Goal: Find specific page/section: Find specific page/section

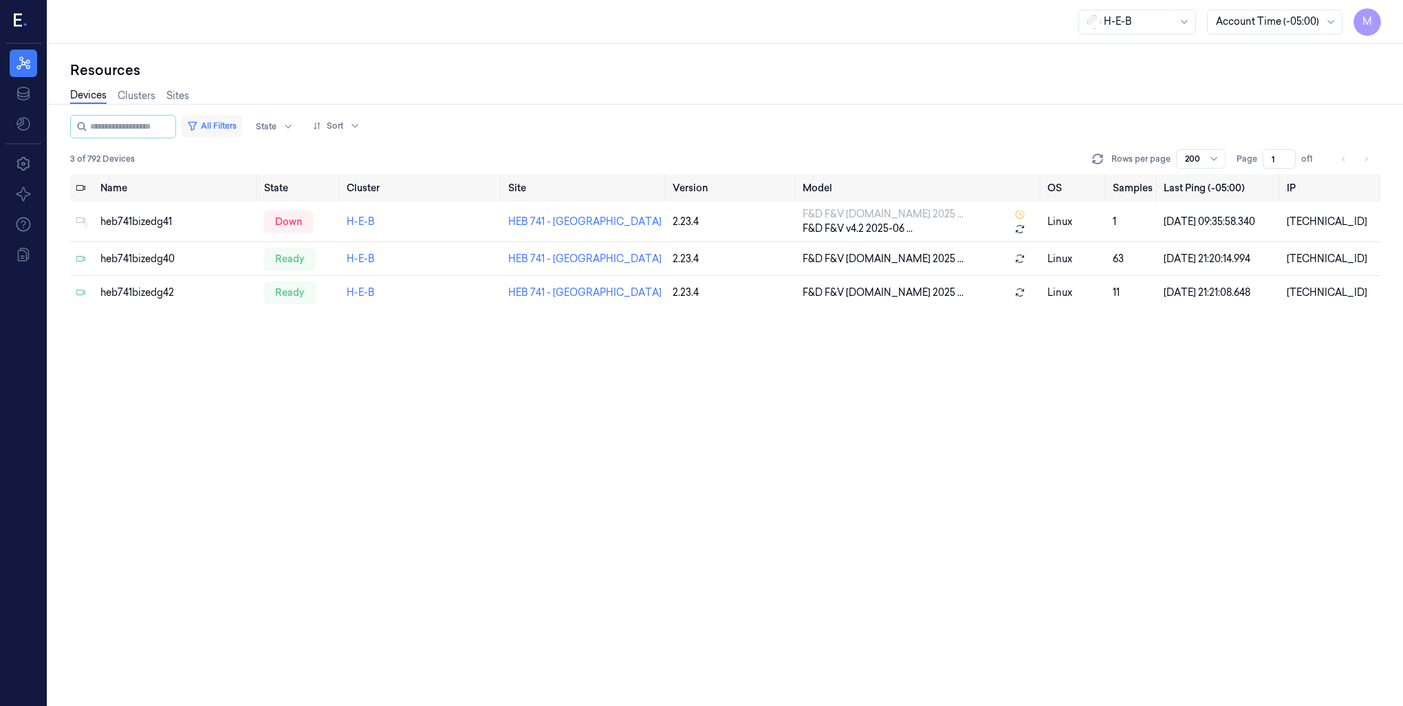
click at [242, 128] on button "All Filters" at bounding box center [212, 126] width 61 height 22
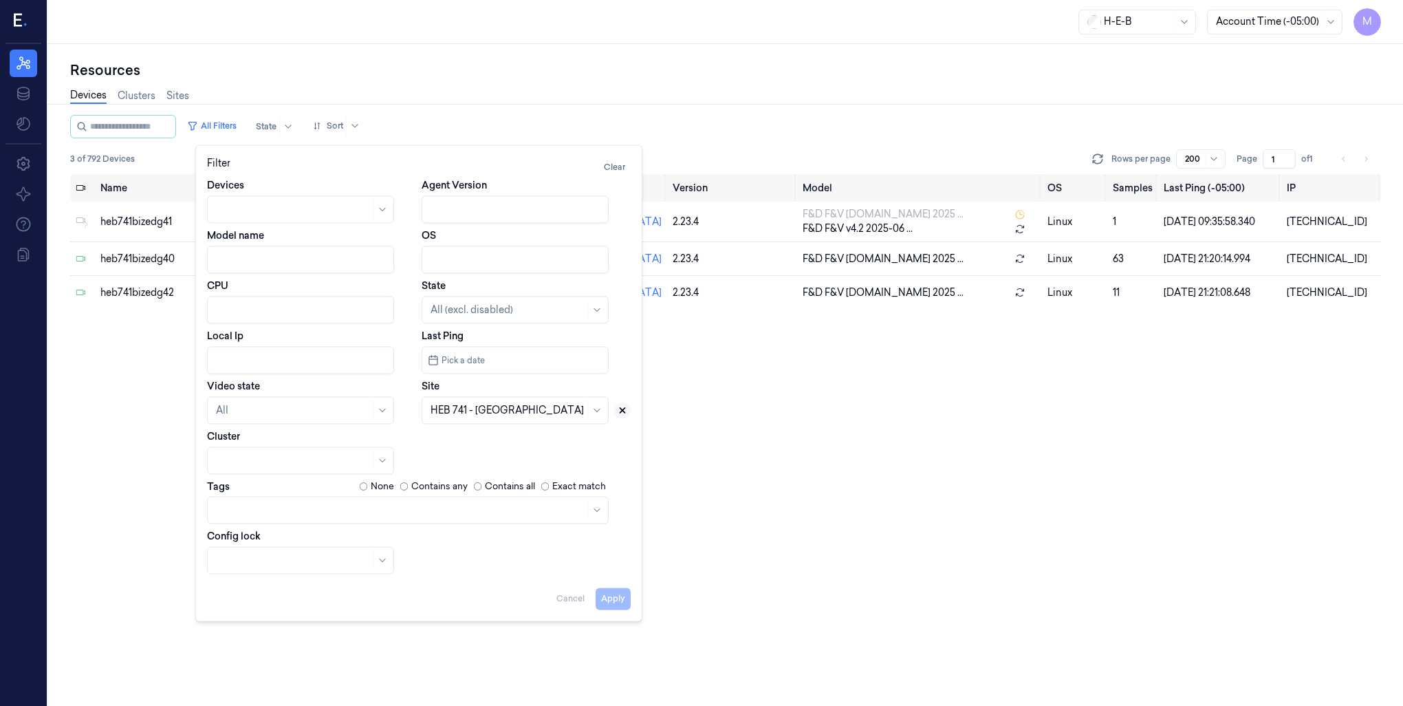
click at [625, 409] on icon at bounding box center [623, 410] width 10 height 10
click at [443, 414] on div at bounding box center [508, 410] width 155 height 14
type input "14"
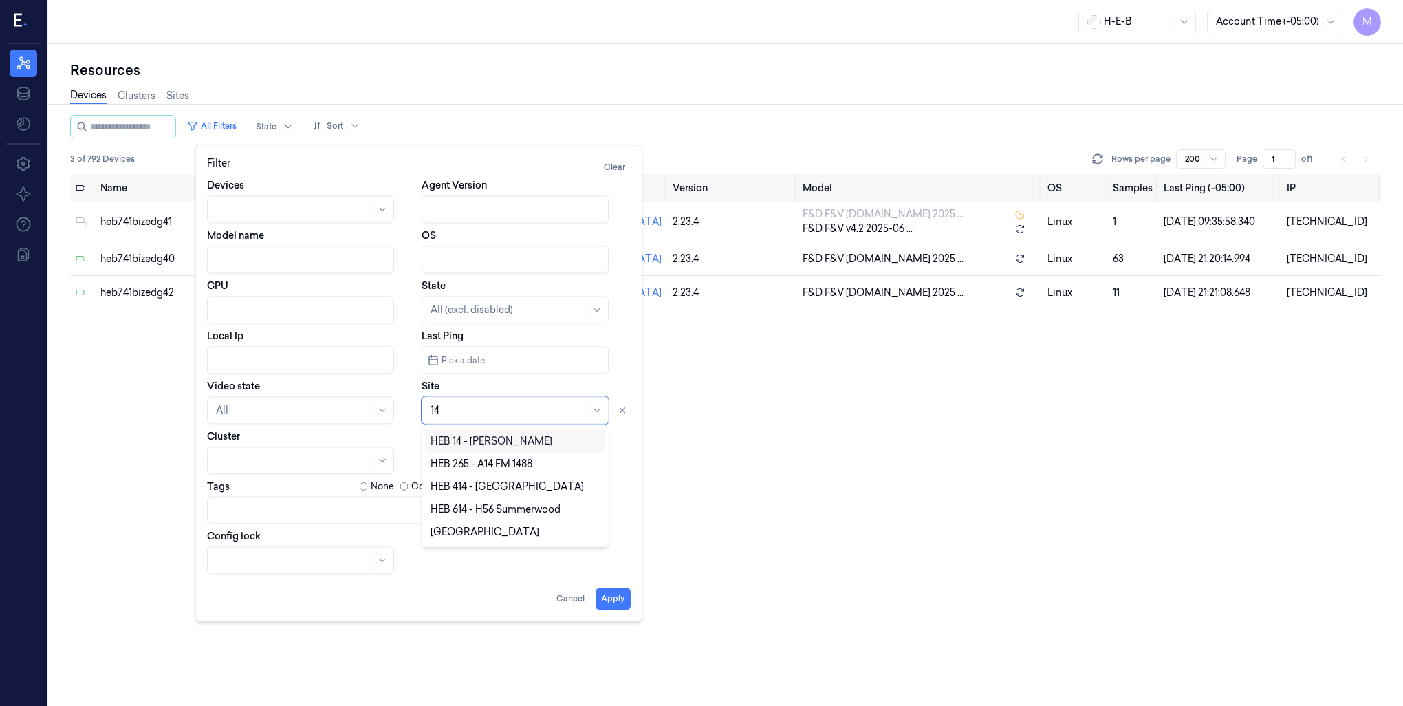
click at [477, 447] on div "HEB 14 - [PERSON_NAME]" at bounding box center [492, 441] width 122 height 14
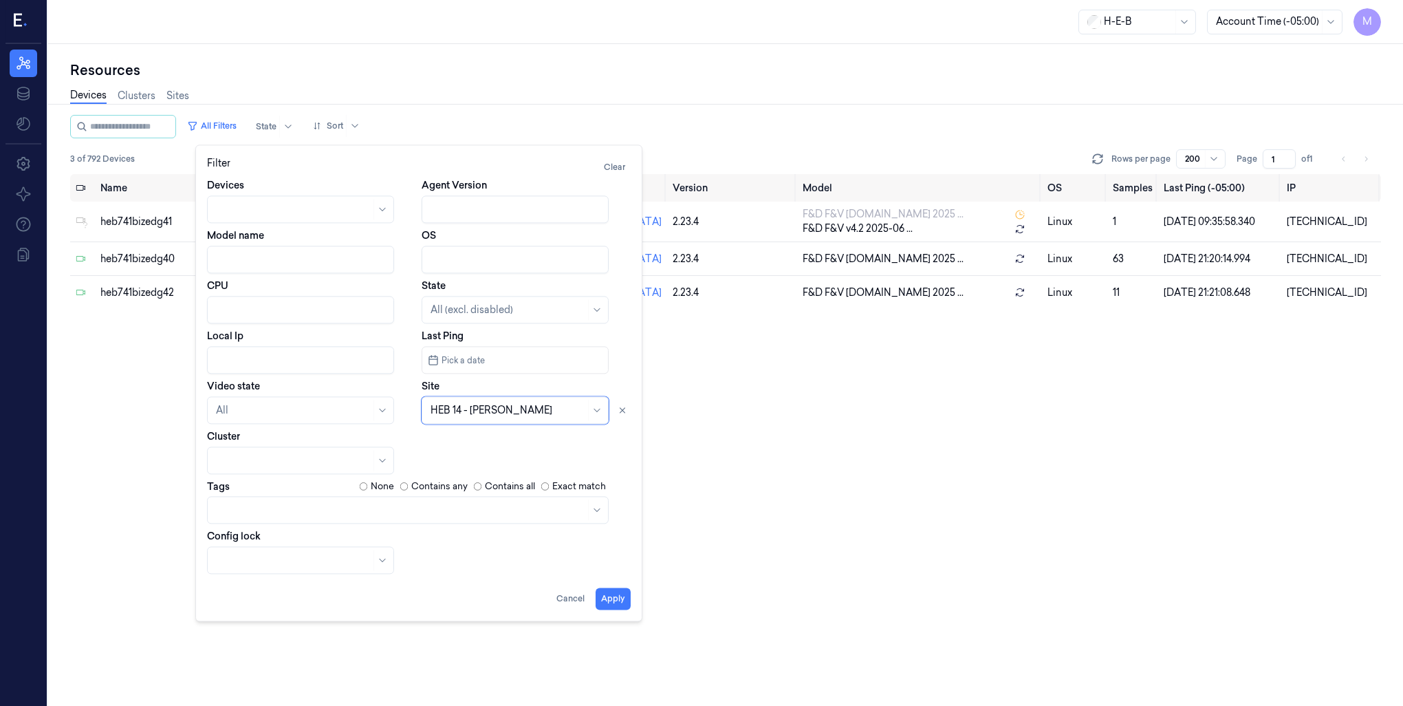
click at [614, 609] on div "Filter Clear Devices Agent Version Model name OS CPU State All (excl. disabled)…" at bounding box center [418, 382] width 447 height 477
click at [614, 599] on button "Apply" at bounding box center [613, 598] width 35 height 22
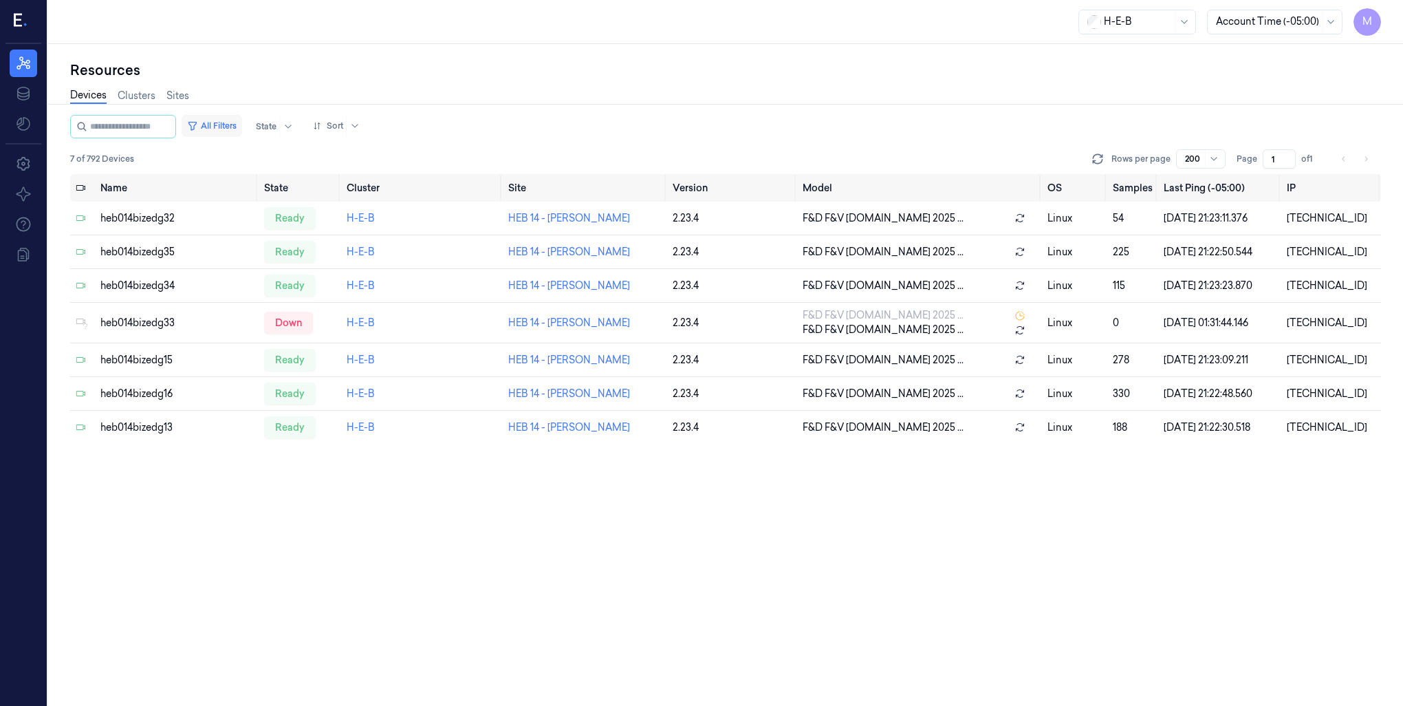
click at [232, 128] on button "All Filters" at bounding box center [212, 126] width 61 height 22
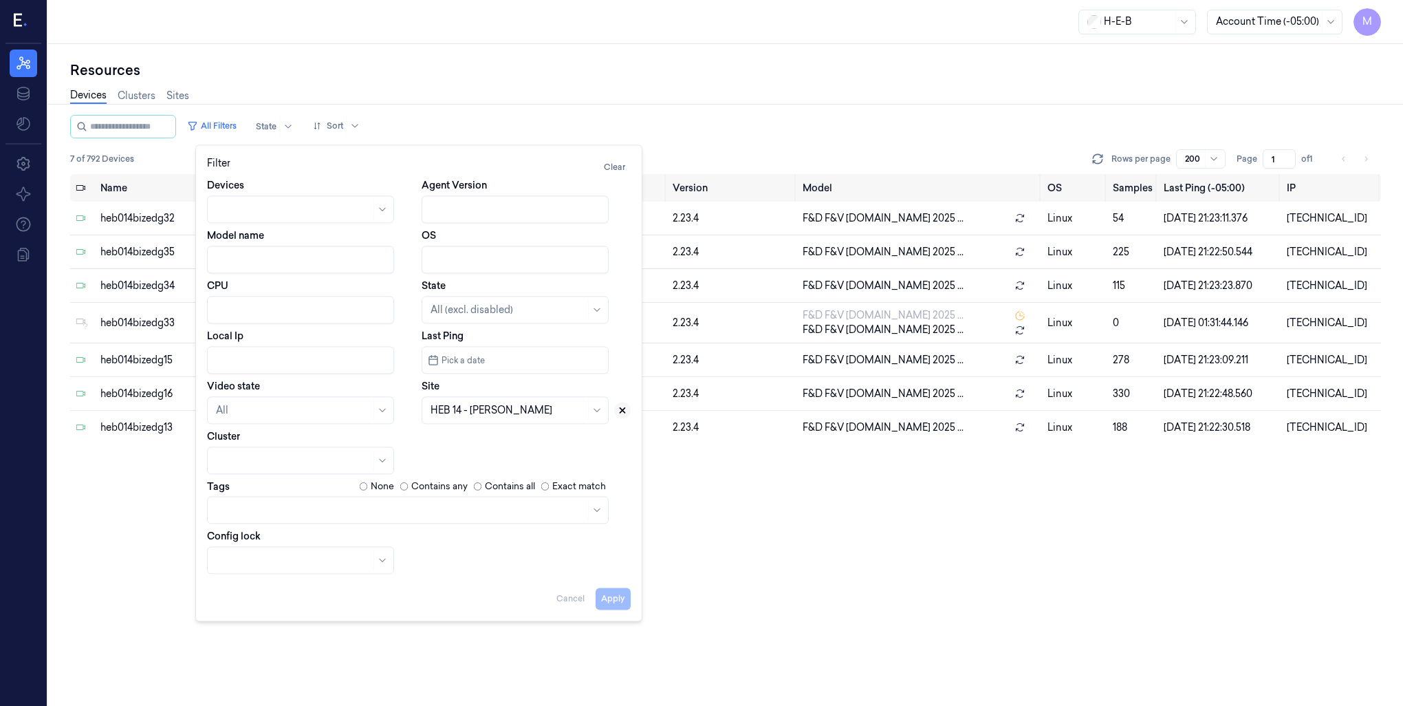
click at [626, 414] on icon at bounding box center [623, 410] width 10 height 10
click at [495, 399] on div at bounding box center [515, 410] width 187 height 28
type input "63"
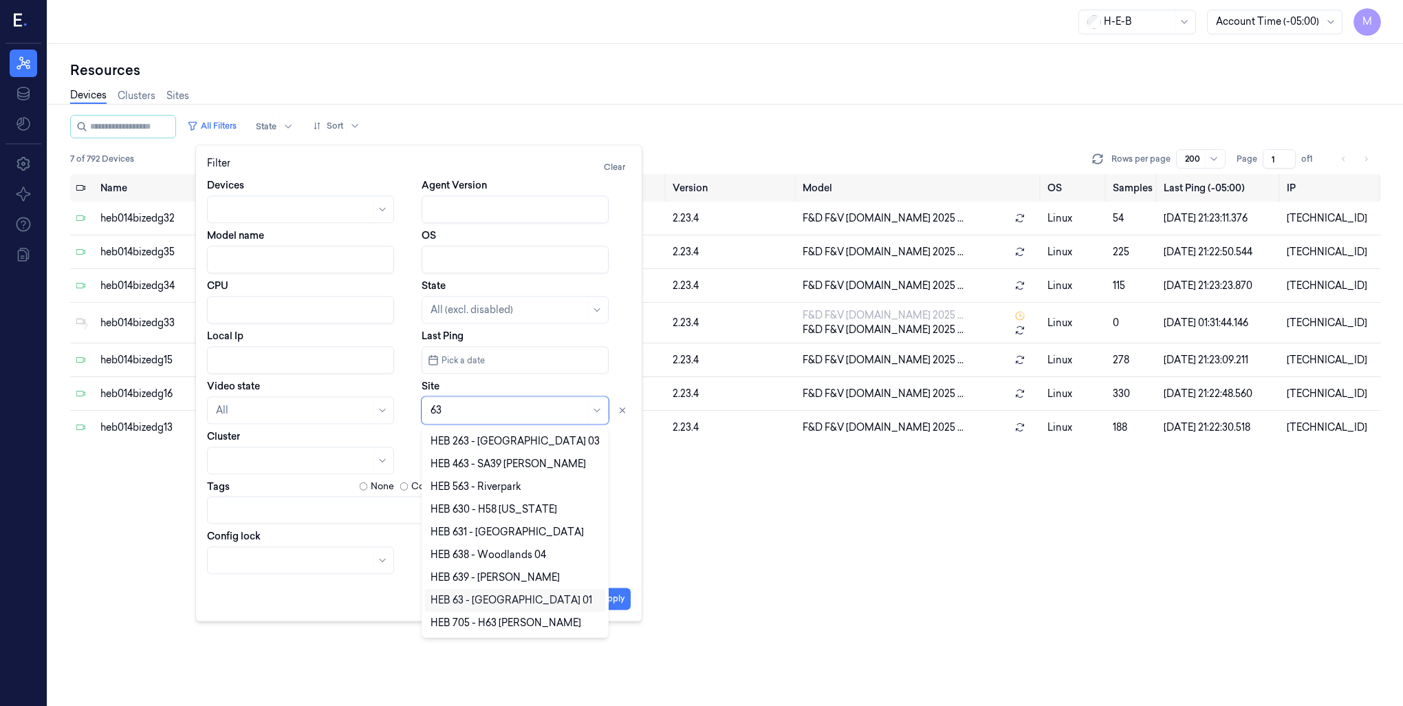
click at [474, 596] on div "HEB 63 - [GEOGRAPHIC_DATA] 01" at bounding box center [512, 600] width 162 height 14
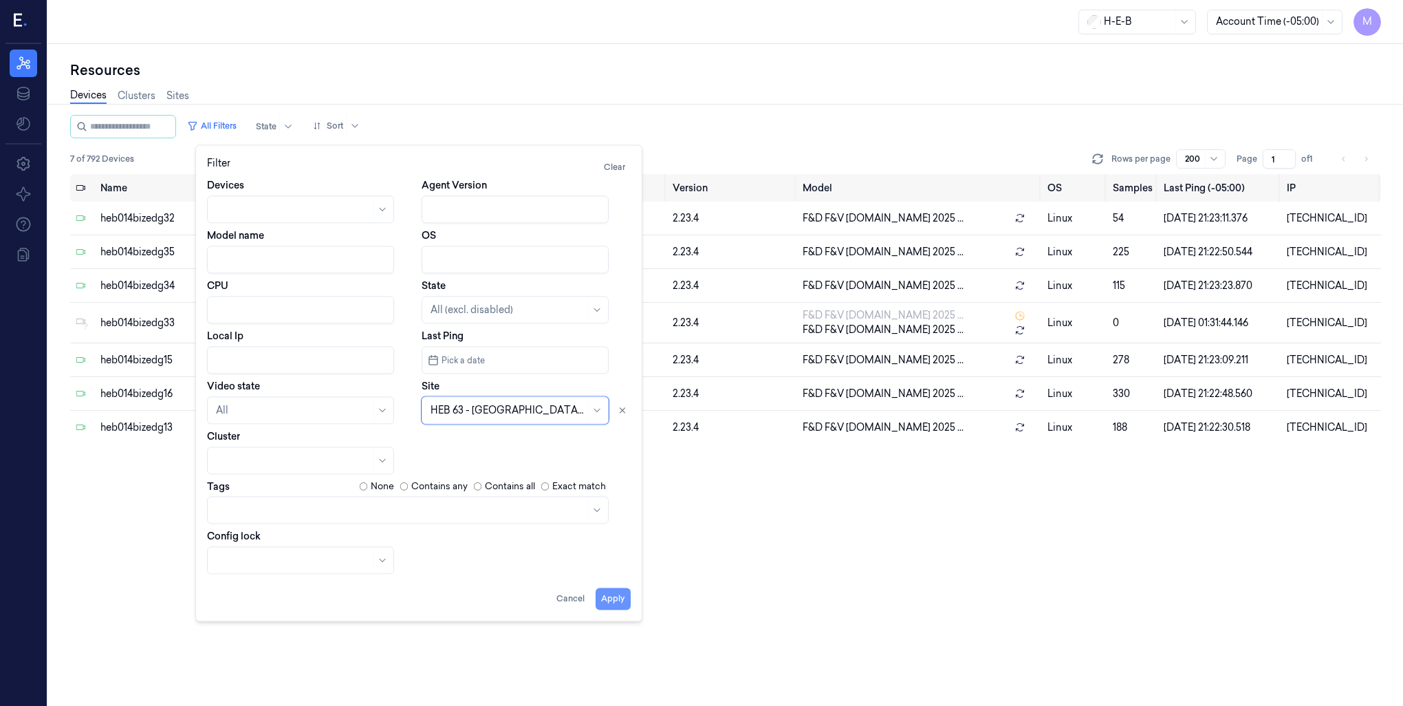
click at [606, 596] on button "Apply" at bounding box center [613, 598] width 35 height 22
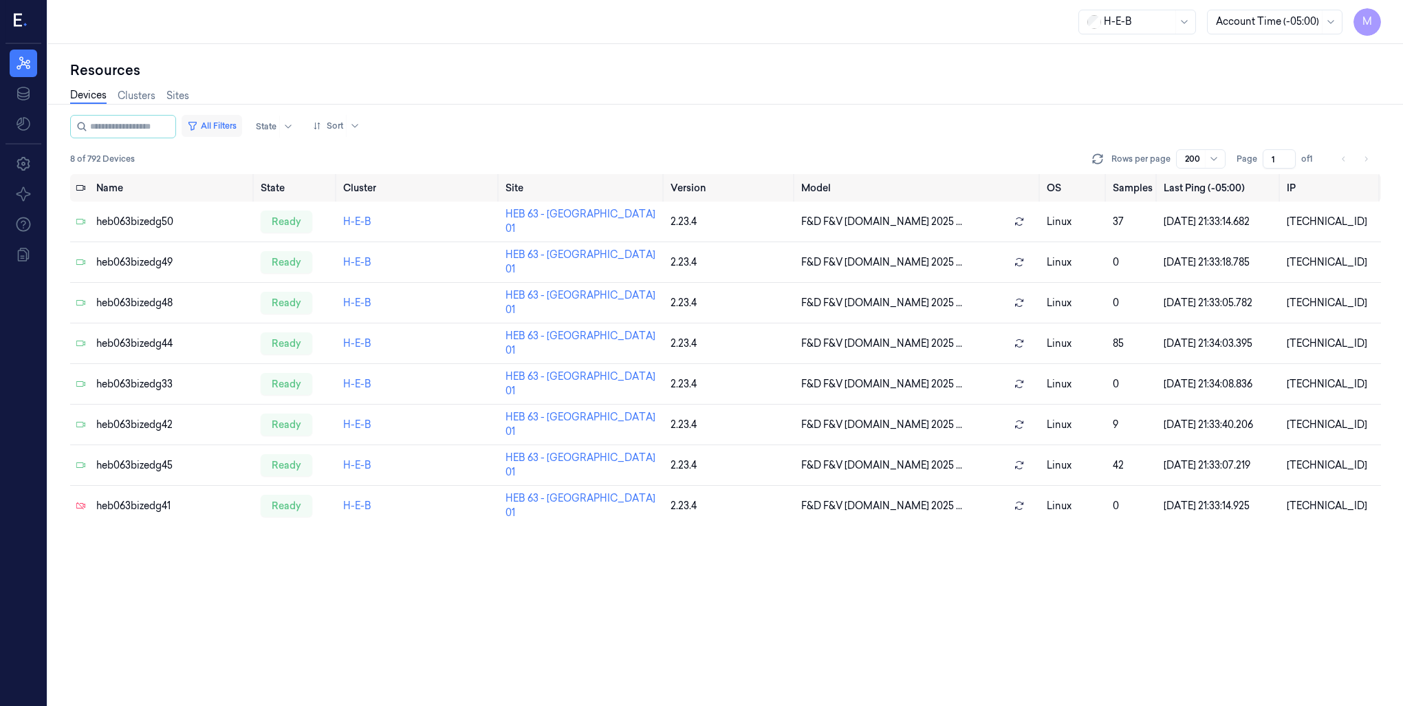
click at [224, 122] on button "All Filters" at bounding box center [212, 126] width 61 height 22
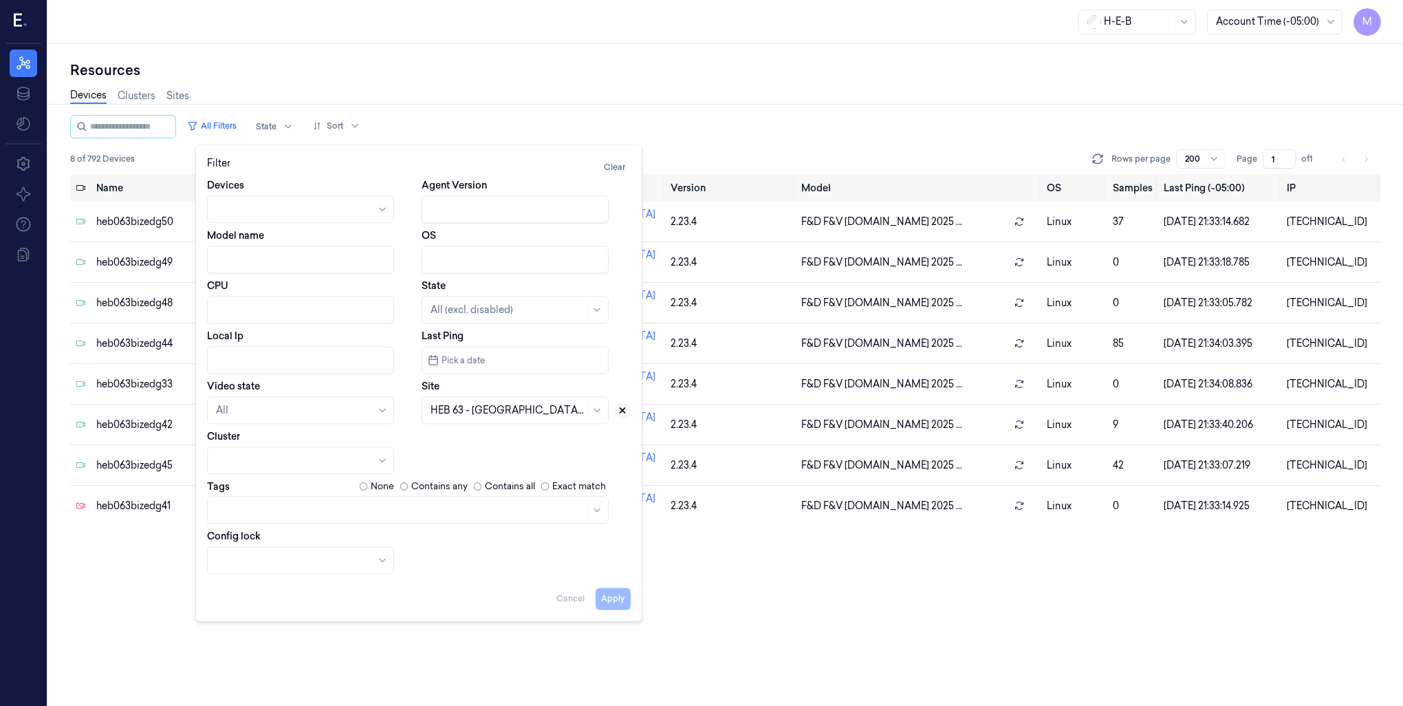
click at [625, 409] on icon at bounding box center [623, 410] width 10 height 10
click at [506, 412] on div at bounding box center [508, 410] width 155 height 14
type input "385"
click at [506, 439] on div "HEB 385 - SA08 [PERSON_NAME]" at bounding box center [509, 441] width 156 height 14
click at [627, 598] on button "Apply" at bounding box center [613, 598] width 35 height 22
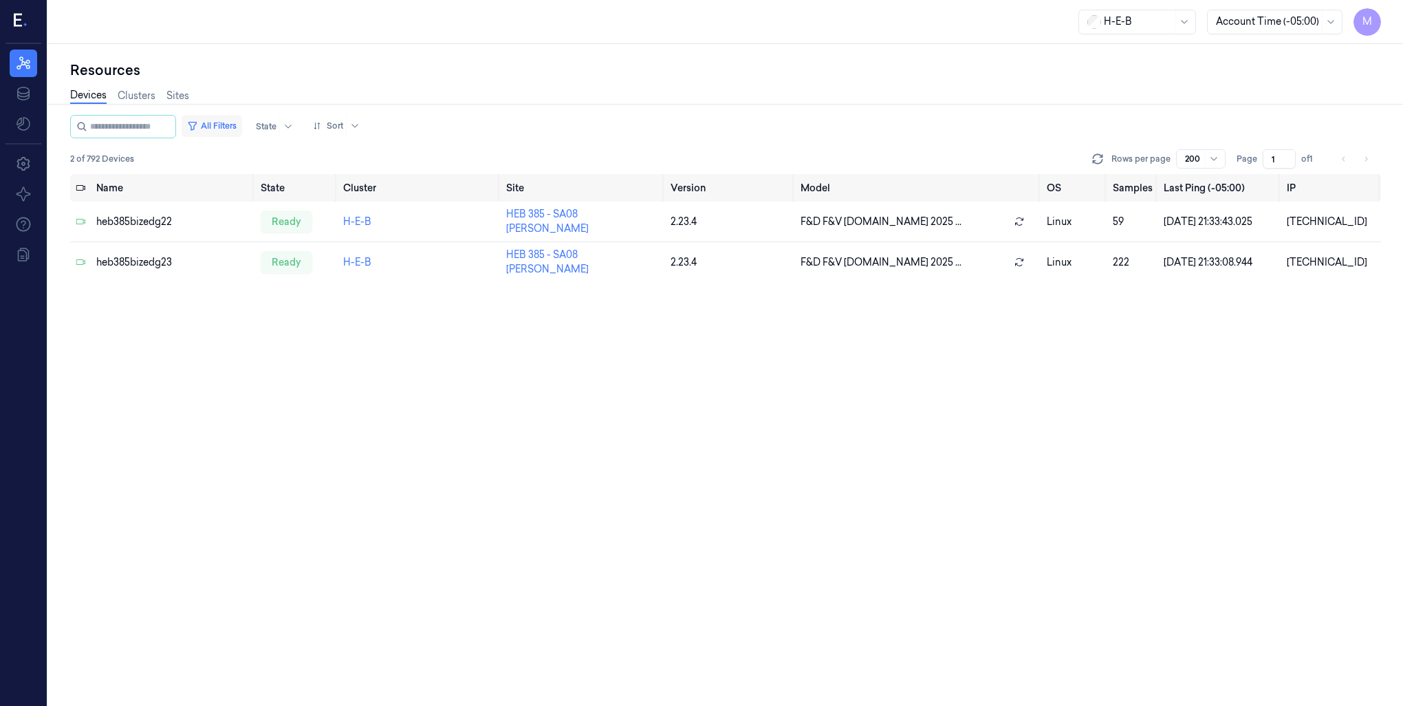
click at [239, 122] on button "All Filters" at bounding box center [212, 126] width 61 height 22
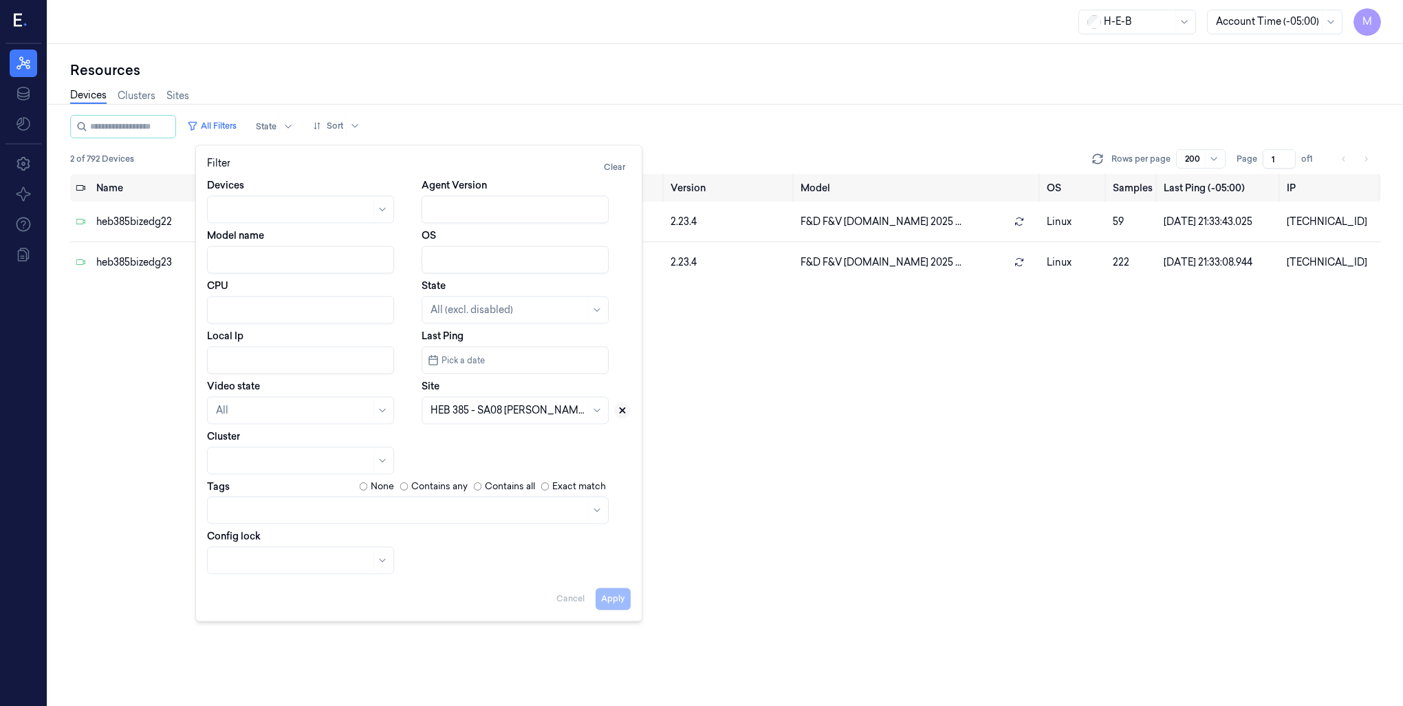
click at [625, 414] on icon at bounding box center [623, 410] width 10 height 10
click at [535, 417] on div at bounding box center [500, 409] width 138 height 19
type input "387"
click at [539, 447] on div "HEB 387 - [GEOGRAPHIC_DATA] 01" at bounding box center [515, 441] width 169 height 14
click at [609, 604] on button "Apply" at bounding box center [613, 598] width 35 height 22
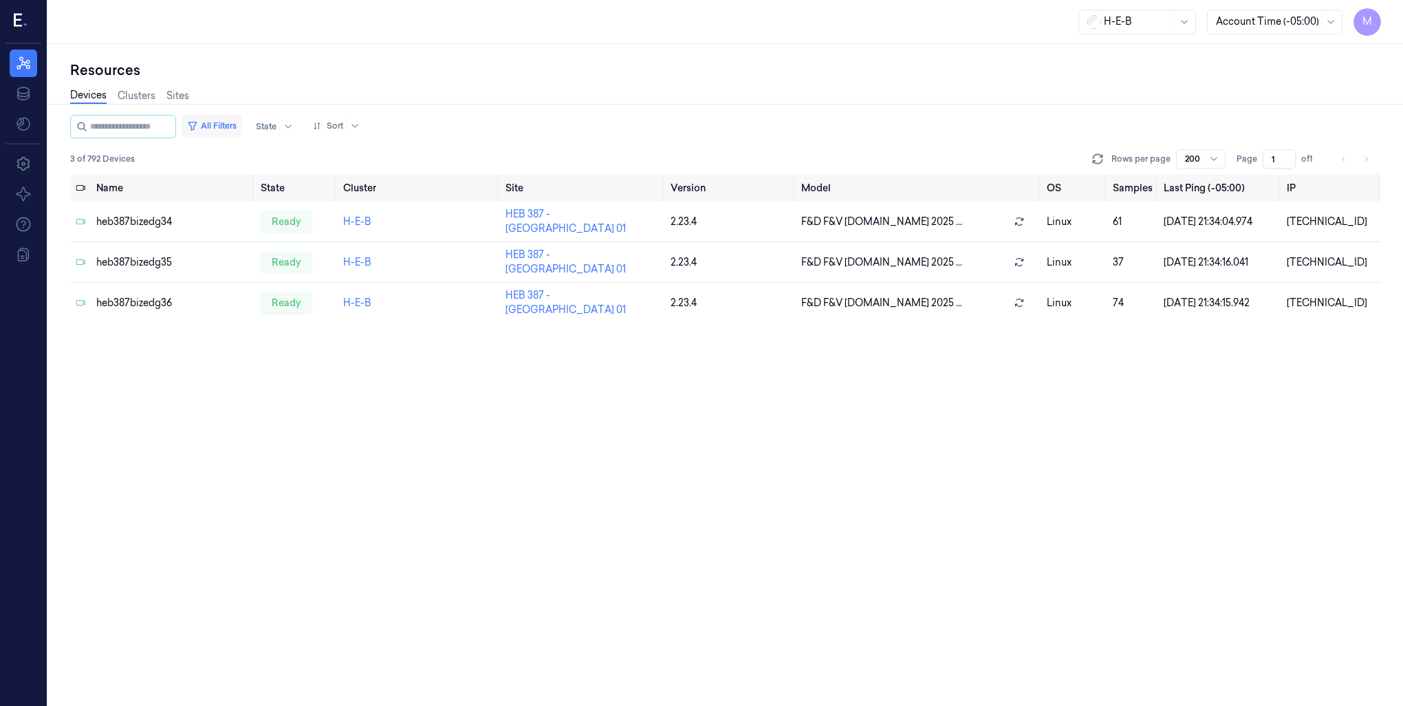
click at [224, 125] on button "All Filters" at bounding box center [212, 126] width 61 height 22
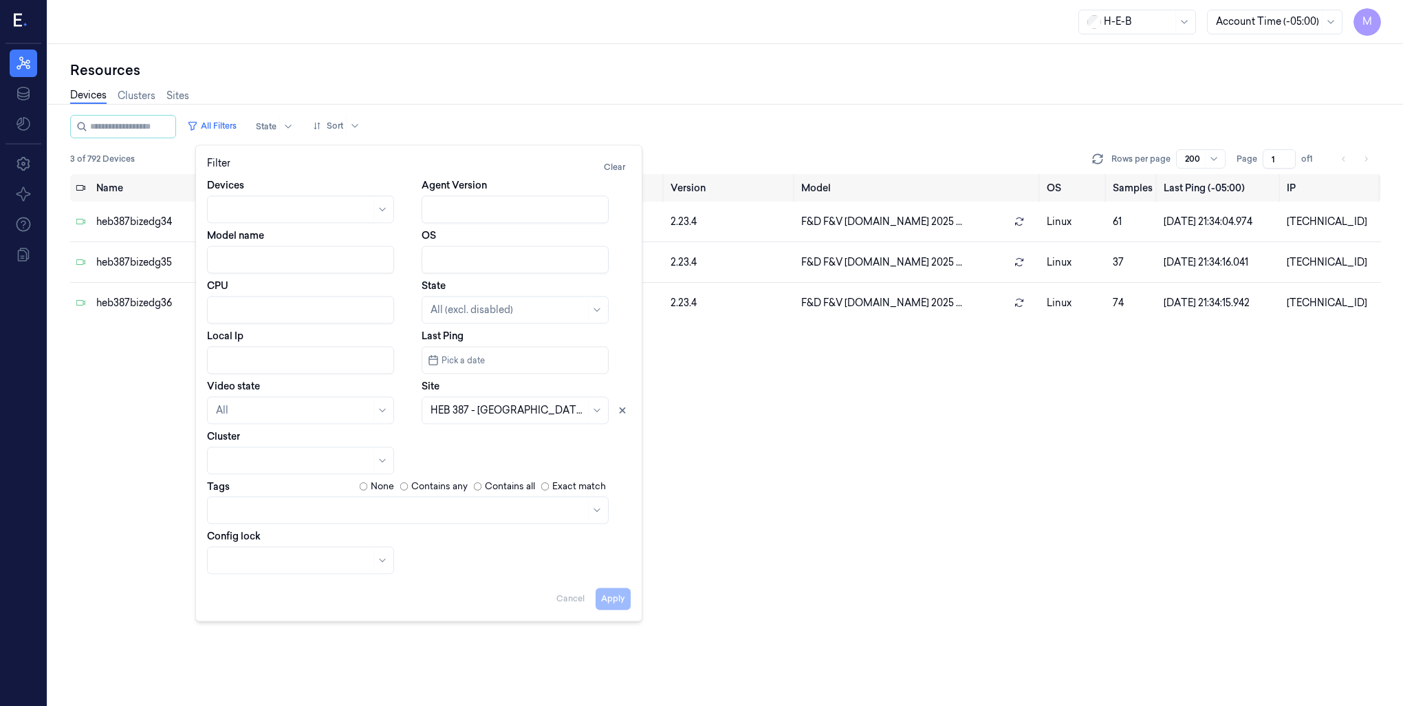
drag, startPoint x: 627, startPoint y: 409, endPoint x: 586, endPoint y: 411, distance: 40.6
click at [624, 409] on icon at bounding box center [623, 410] width 10 height 10
click at [542, 410] on div at bounding box center [508, 410] width 155 height 14
type input "492"
click at [536, 446] on div "HEB 492 - H37 Fry" at bounding box center [515, 441] width 169 height 14
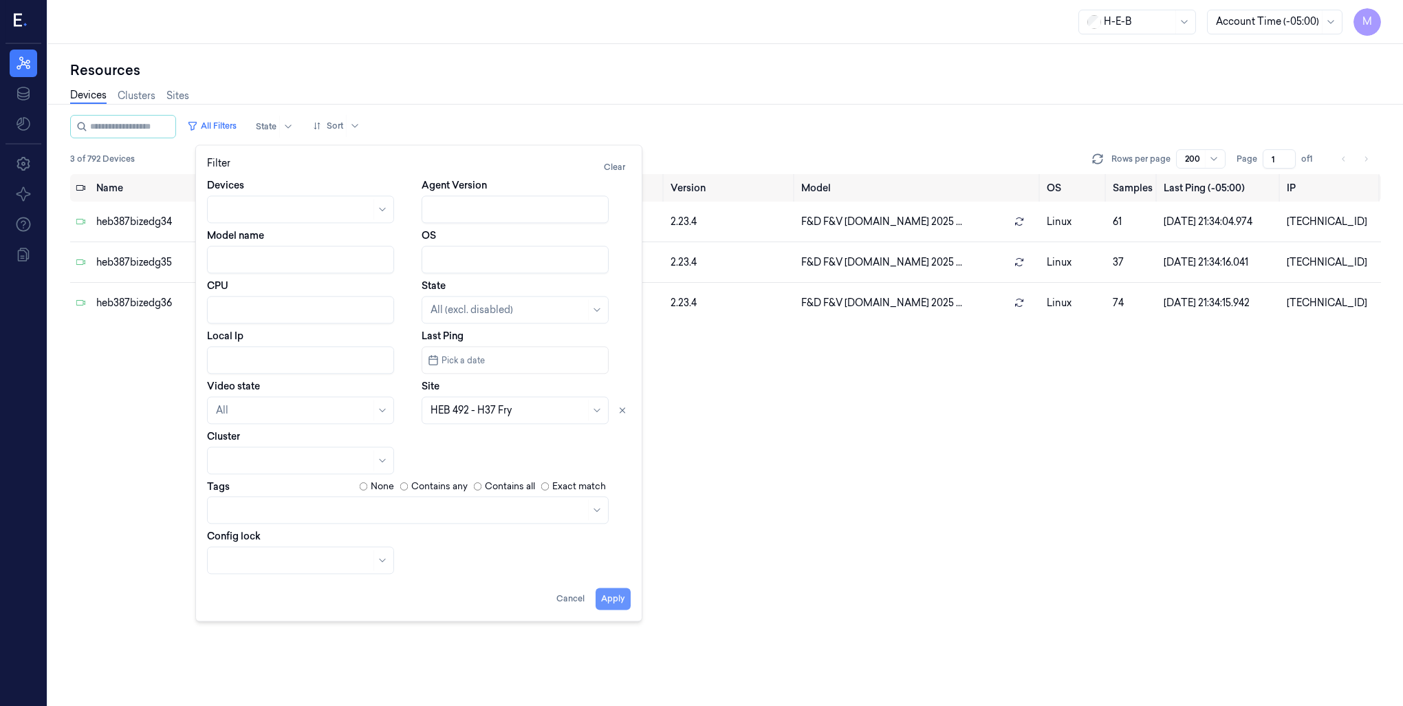
click at [614, 600] on button "Apply" at bounding box center [613, 598] width 35 height 22
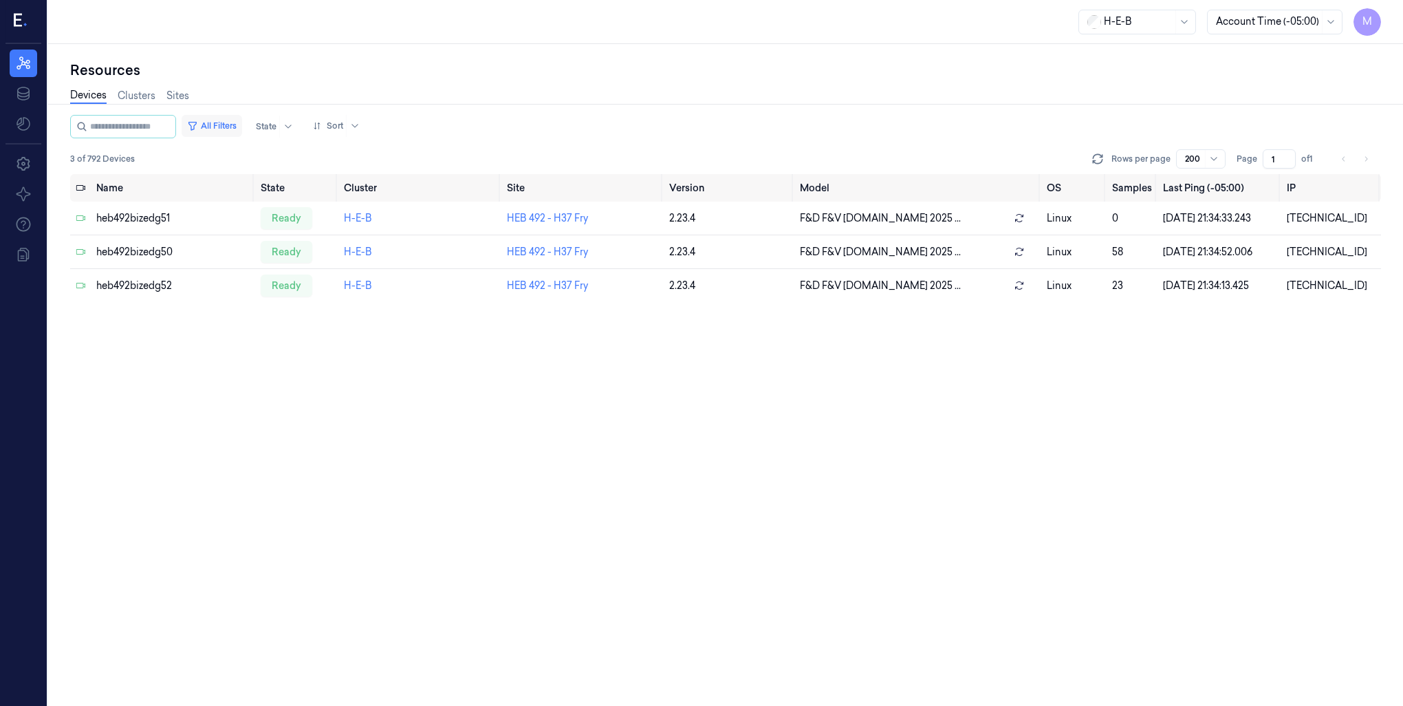
click at [219, 122] on button "All Filters" at bounding box center [212, 126] width 61 height 22
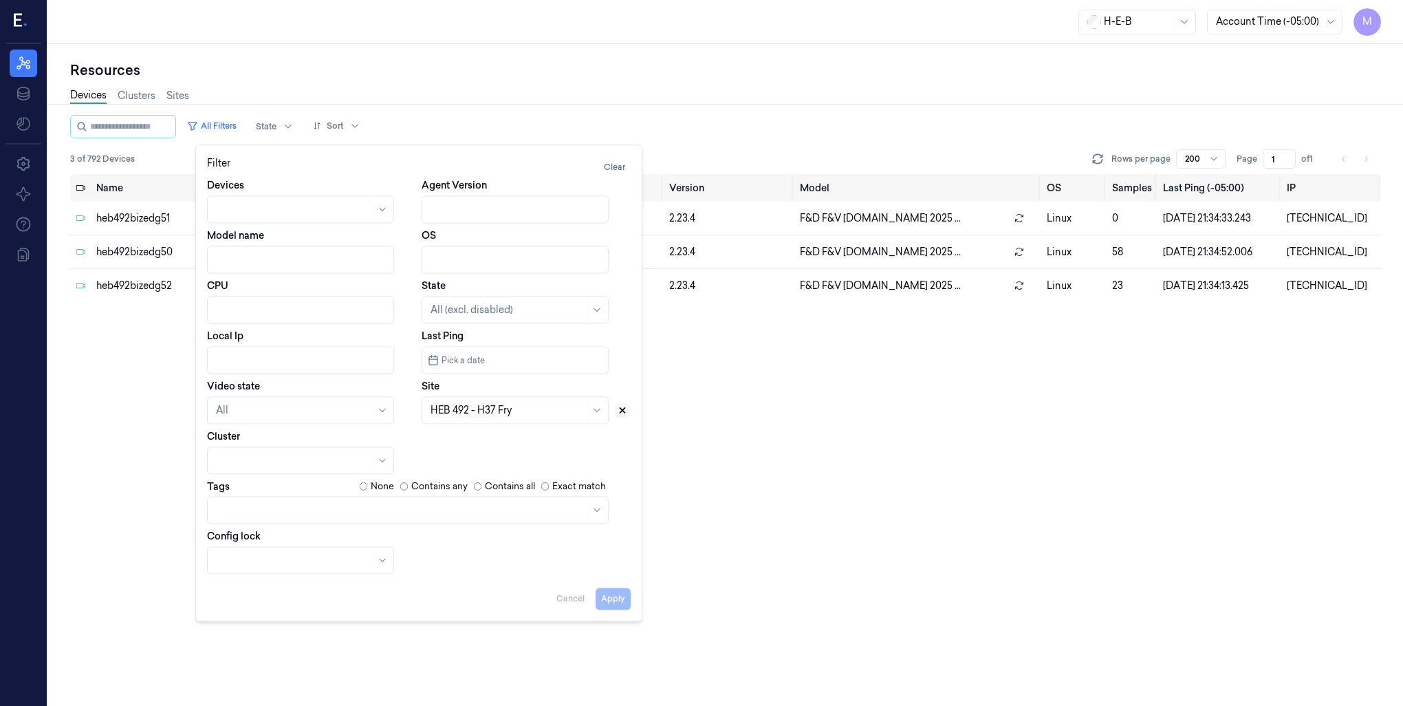
click at [622, 407] on icon at bounding box center [623, 410] width 10 height 10
click at [496, 413] on div at bounding box center [500, 410] width 138 height 14
type input "551"
click at [520, 431] on div "HEB 551 - H38 Kirkwood" at bounding box center [515, 441] width 180 height 23
click at [605, 589] on button "Apply" at bounding box center [613, 598] width 35 height 22
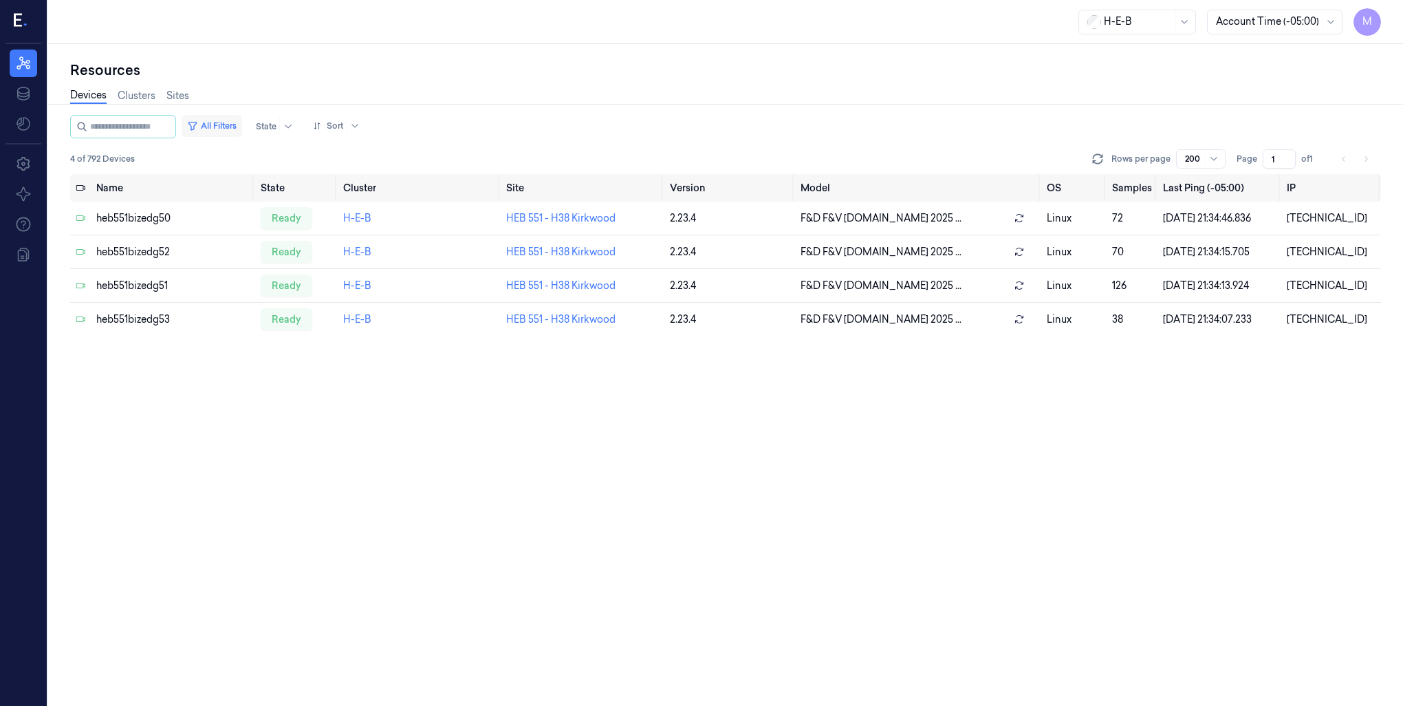
click at [226, 126] on button "All Filters" at bounding box center [212, 126] width 61 height 22
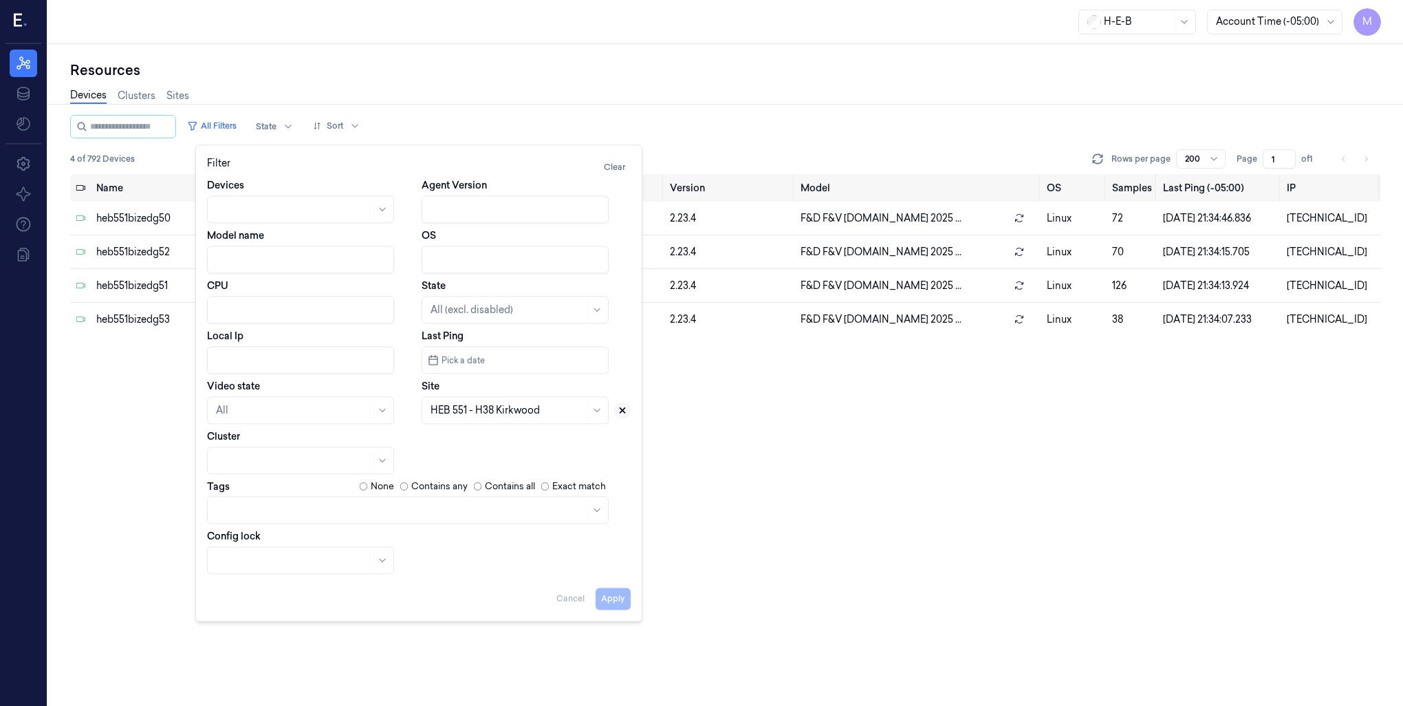
click at [625, 415] on button at bounding box center [622, 410] width 17 height 17
click at [554, 417] on div at bounding box center [508, 410] width 155 height 14
type input "561"
click at [514, 439] on div "HEB 561 - [GEOGRAPHIC_DATA]" at bounding box center [507, 441] width 153 height 14
click at [622, 604] on button "Apply" at bounding box center [613, 598] width 35 height 22
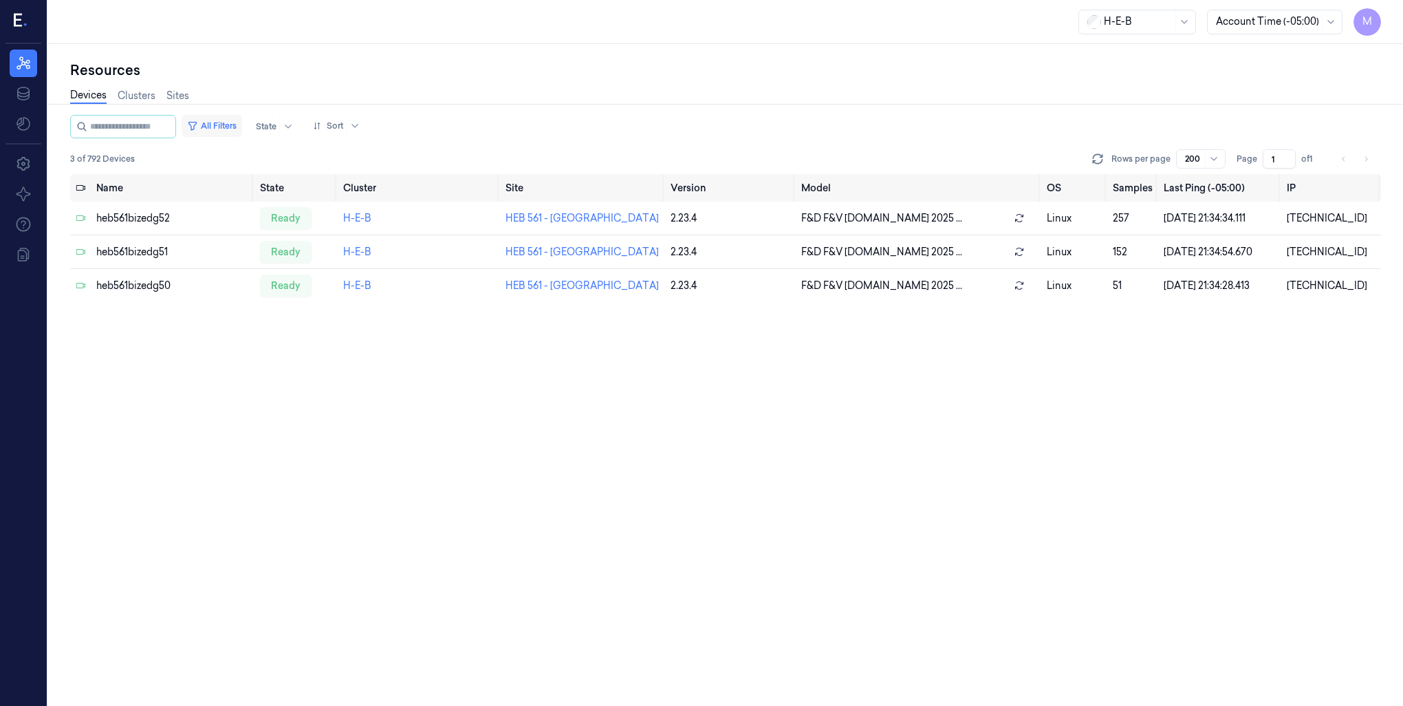
click at [239, 124] on button "All Filters" at bounding box center [212, 126] width 61 height 22
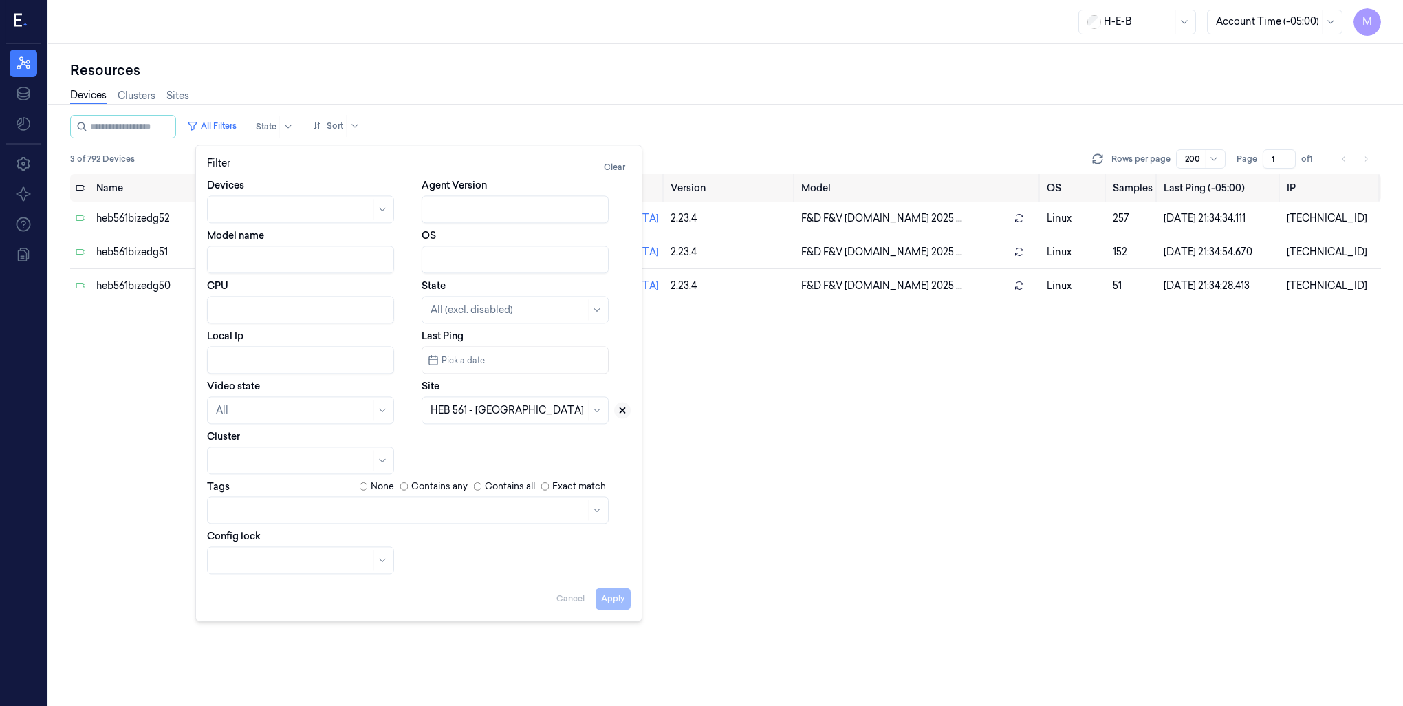
click at [622, 407] on icon at bounding box center [623, 410] width 10 height 10
click at [514, 408] on div at bounding box center [500, 410] width 138 height 14
type input "579"
click at [501, 442] on div "HEB 579 - Woodlands 02" at bounding box center [489, 441] width 116 height 14
click at [618, 598] on button "Apply" at bounding box center [613, 598] width 35 height 22
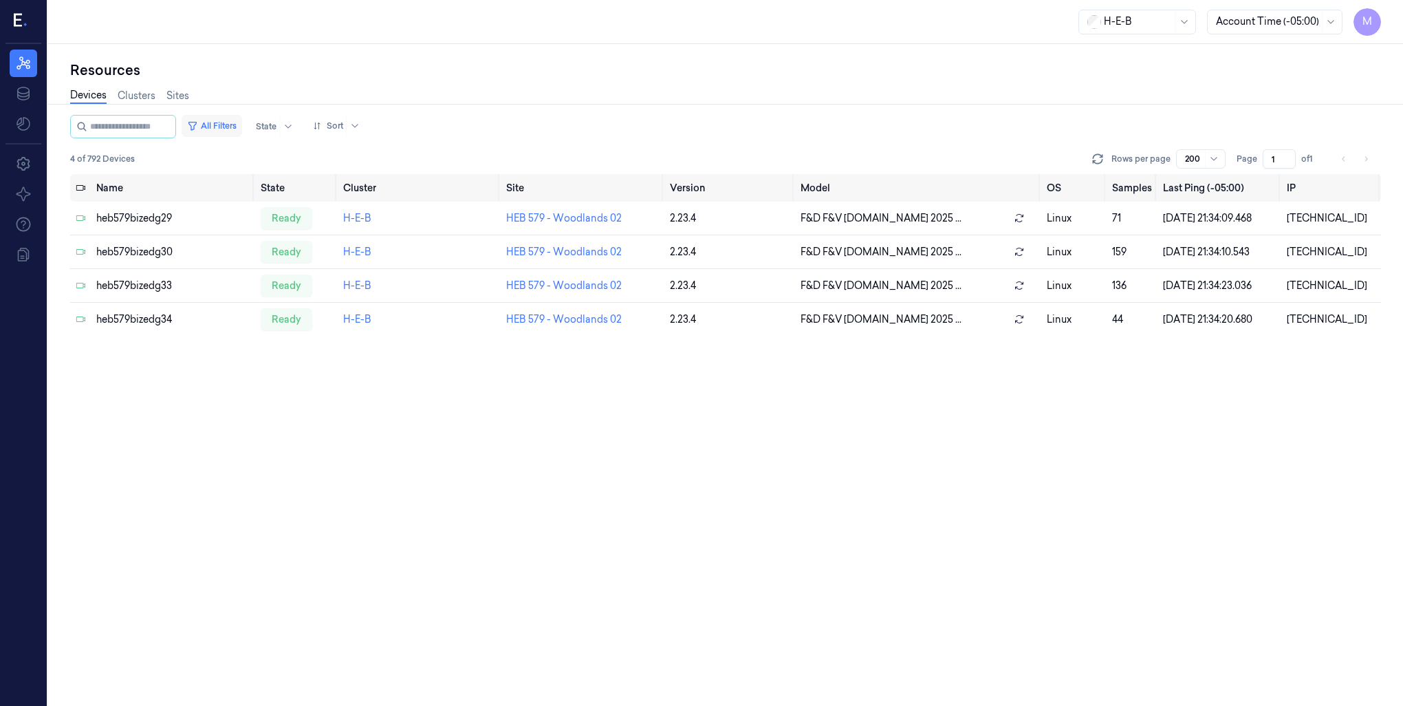
click at [242, 125] on button "All Filters" at bounding box center [212, 126] width 61 height 22
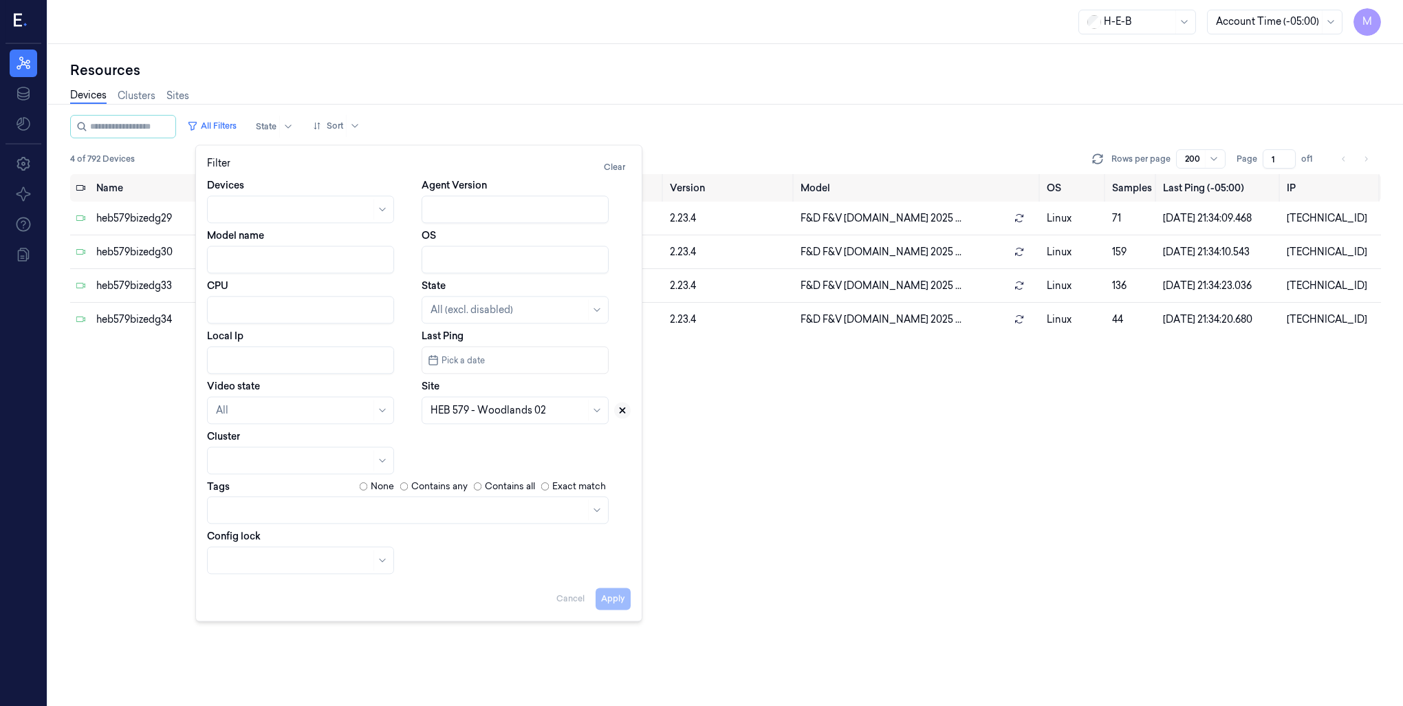
click at [627, 414] on icon at bounding box center [623, 410] width 10 height 10
click at [517, 411] on div at bounding box center [508, 410] width 155 height 14
type input "592"
click at [521, 443] on div "HEB 592 - Leander 01" at bounding box center [479, 441] width 96 height 14
click at [607, 596] on button "Apply" at bounding box center [613, 598] width 35 height 22
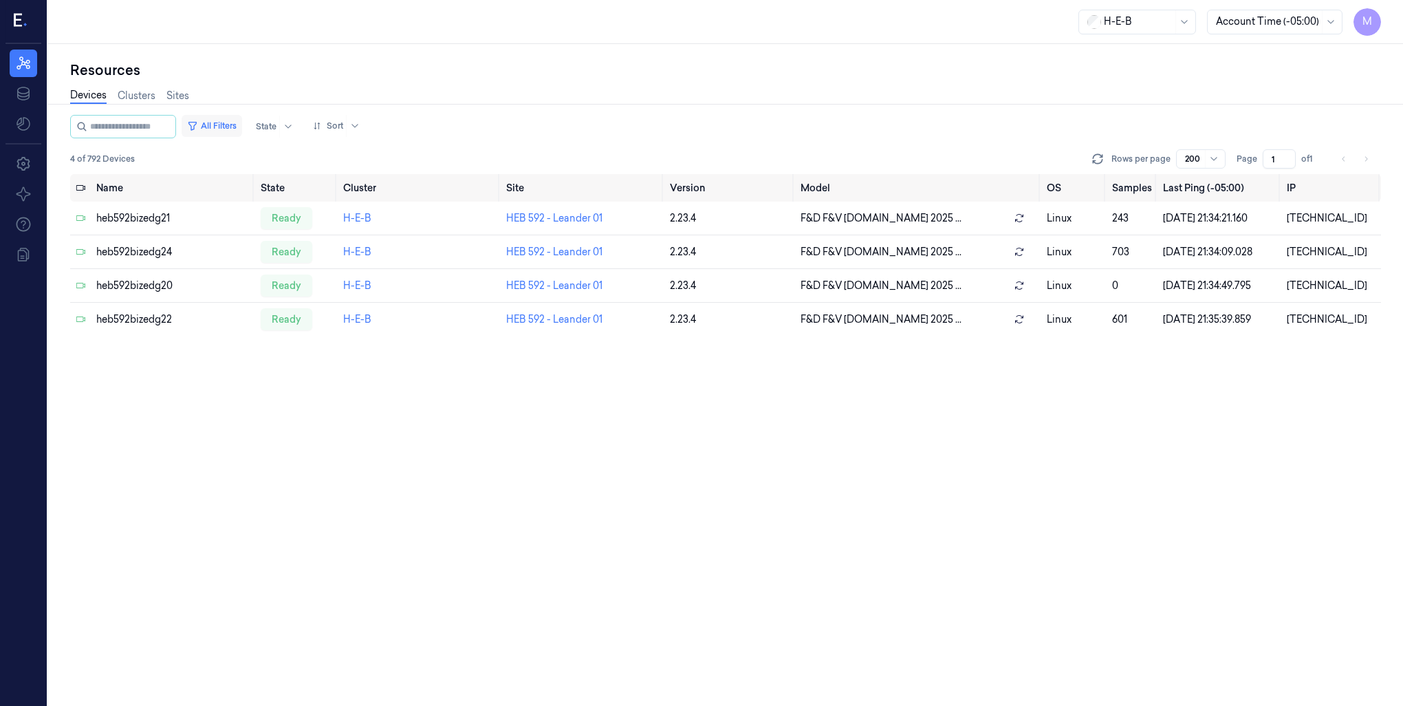
click at [219, 120] on button "All Filters" at bounding box center [212, 126] width 61 height 22
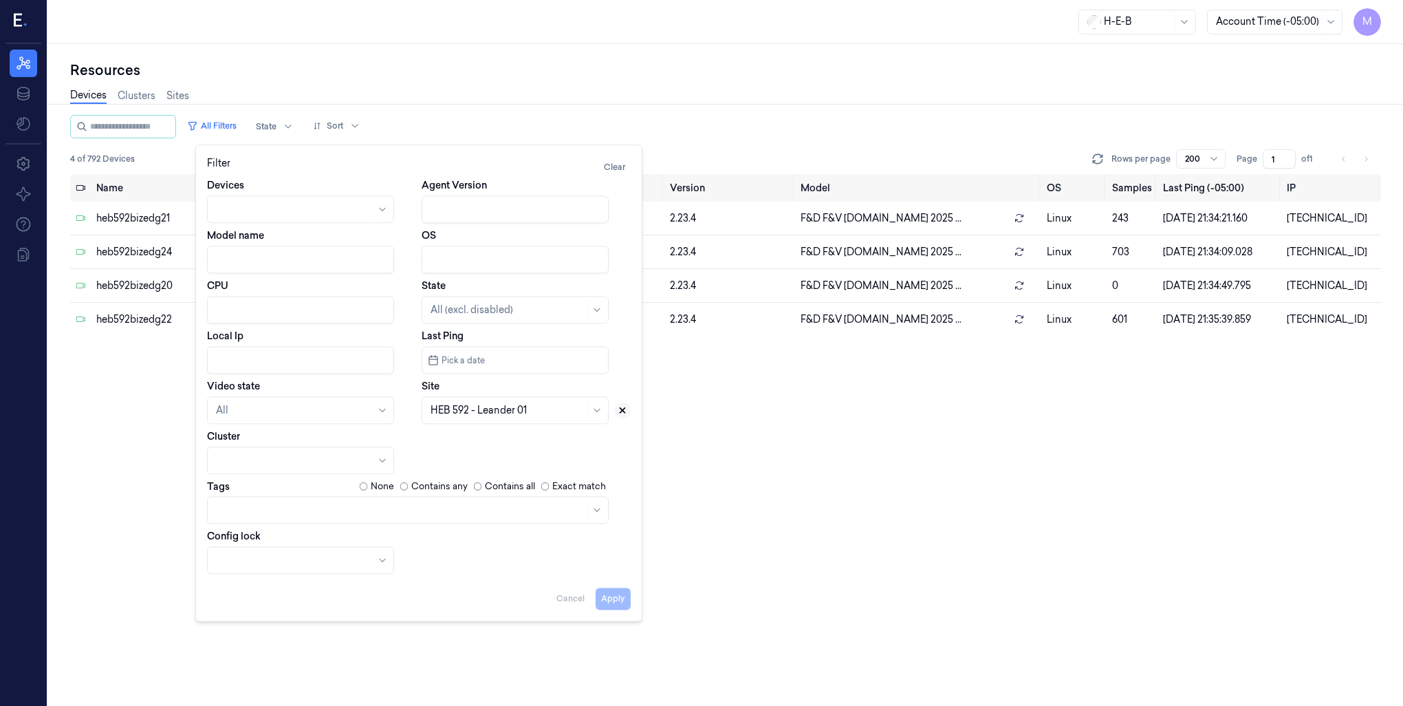
click at [626, 407] on icon at bounding box center [623, 410] width 10 height 10
click at [552, 400] on div at bounding box center [500, 409] width 138 height 19
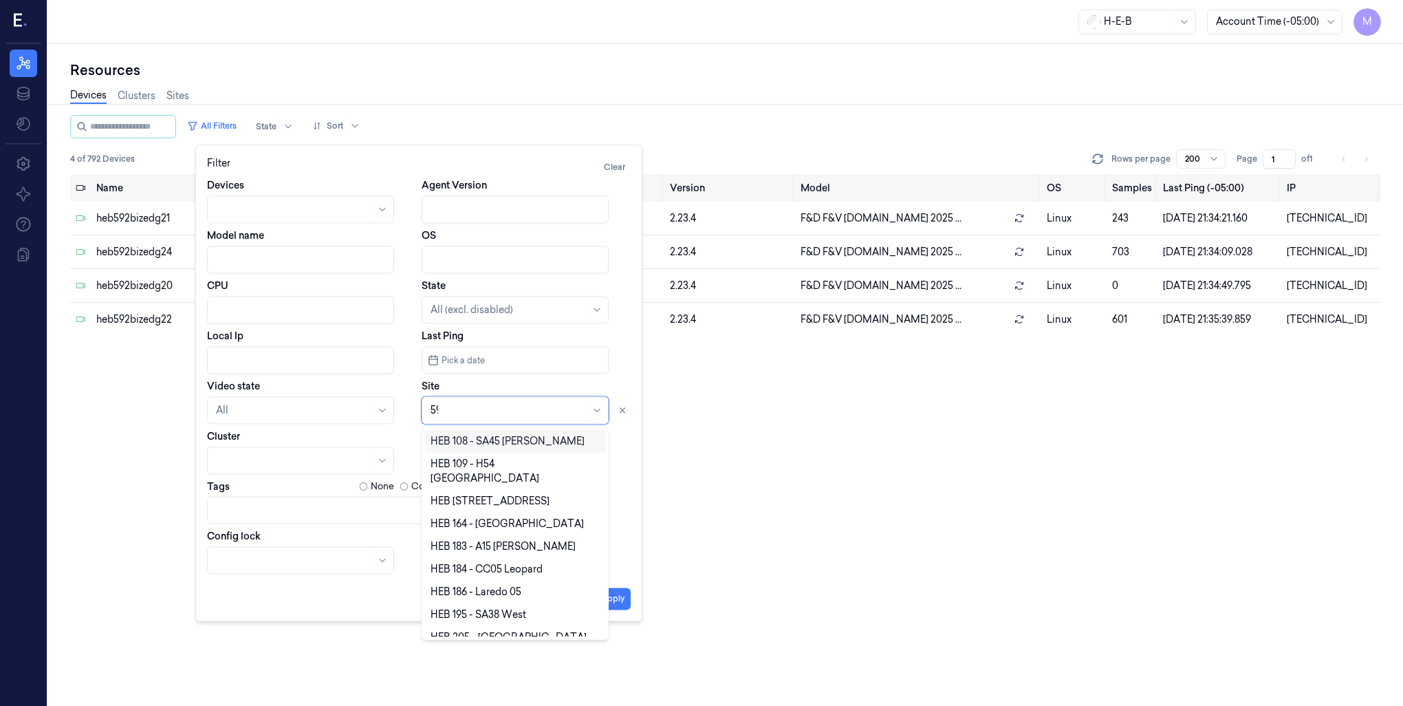
type input "599"
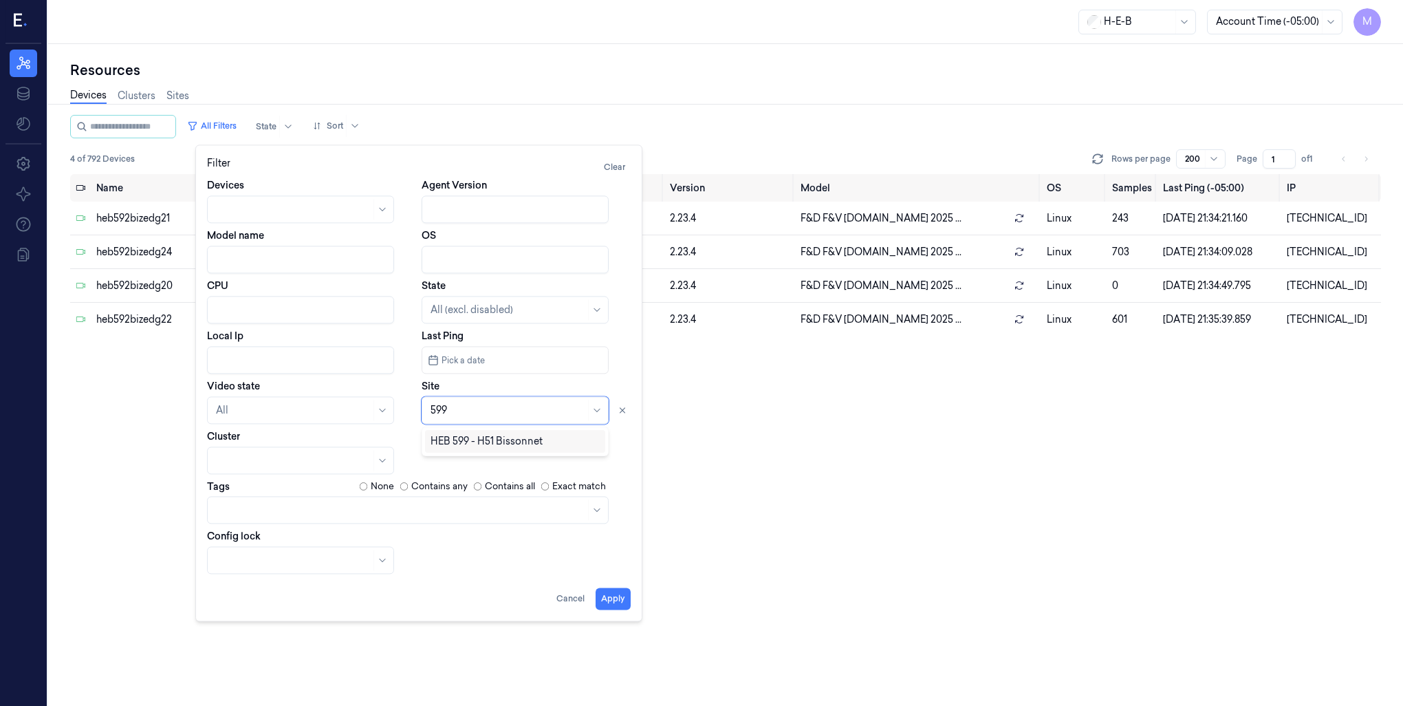
click at [540, 442] on div "HEB 599 - H51 Bissonnet" at bounding box center [487, 441] width 112 height 14
click at [609, 593] on button "Apply" at bounding box center [613, 598] width 35 height 22
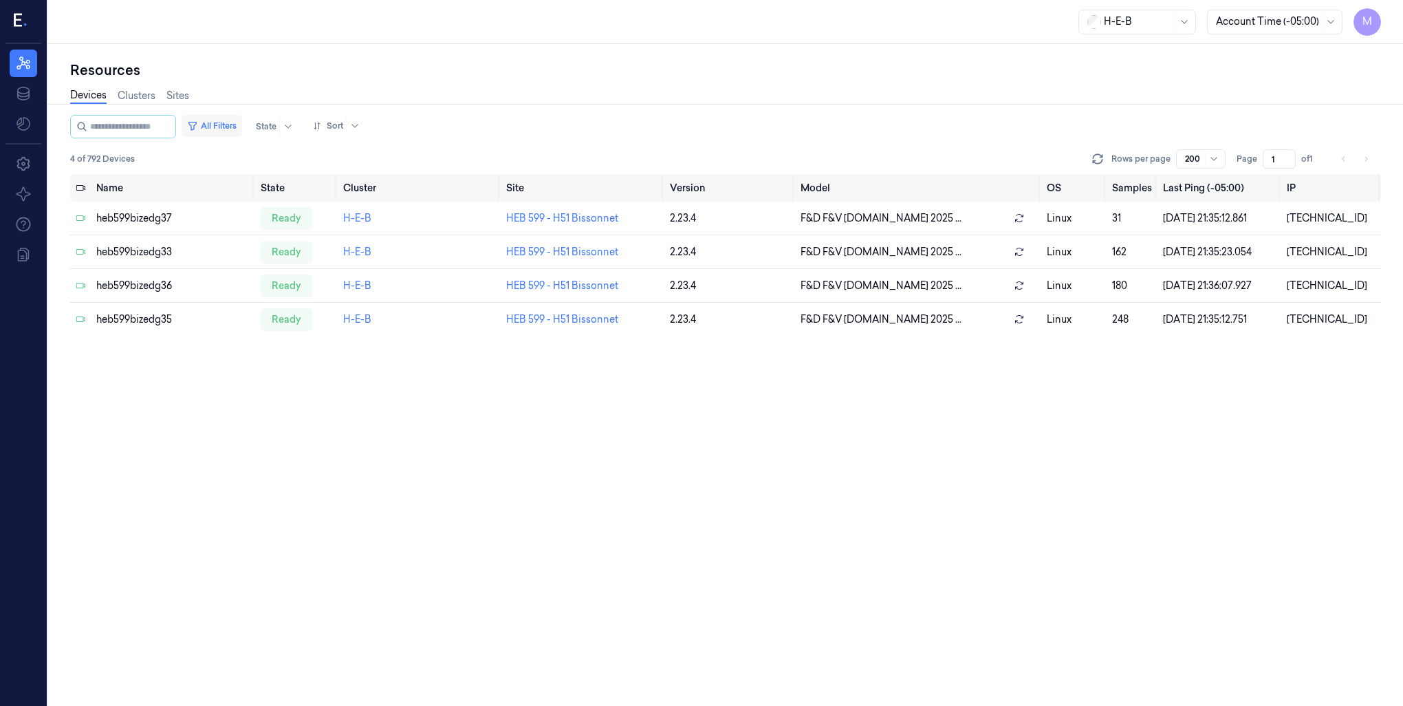
click at [242, 129] on button "All Filters" at bounding box center [212, 126] width 61 height 22
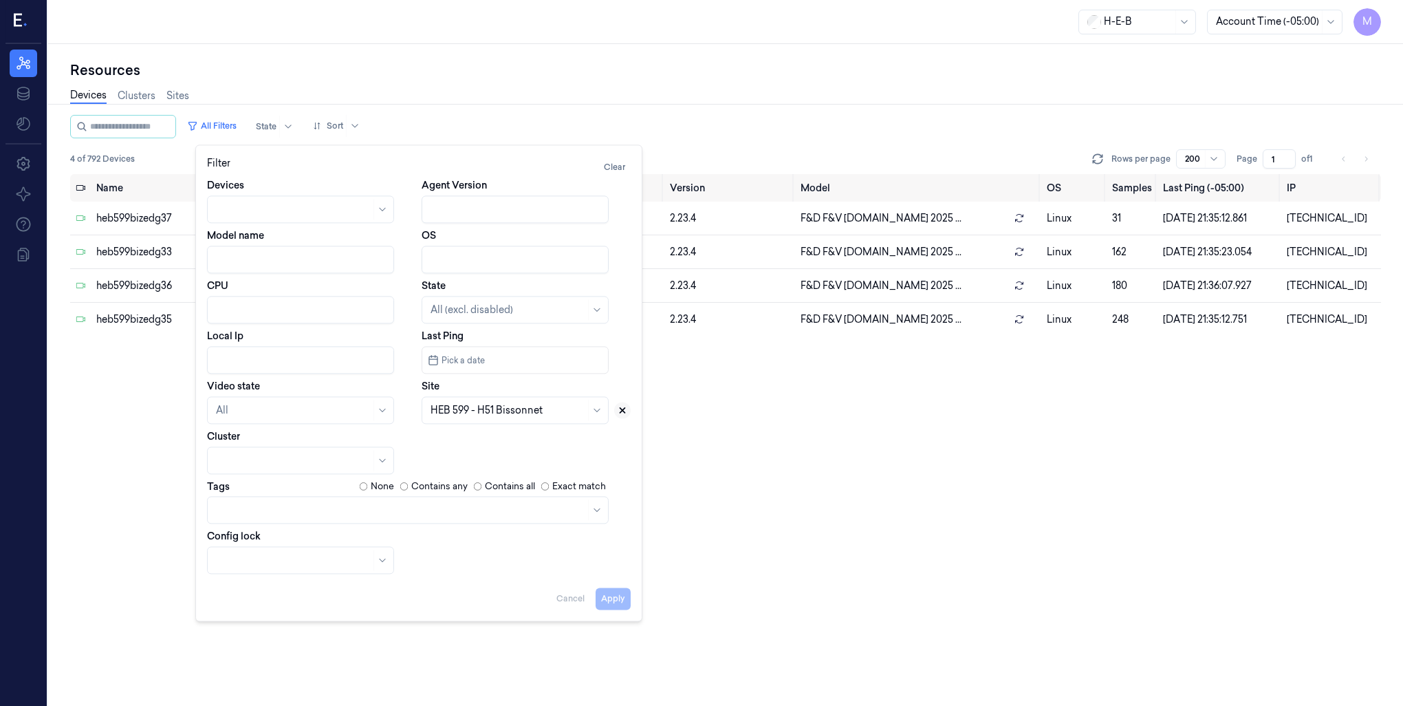
click at [624, 409] on icon at bounding box center [622, 410] width 5 height 5
click at [548, 414] on div at bounding box center [508, 410] width 155 height 14
type input "724"
click at [527, 444] on div "HEB 724 - Aliana" at bounding box center [515, 441] width 169 height 14
click at [614, 596] on button "Apply" at bounding box center [613, 598] width 35 height 22
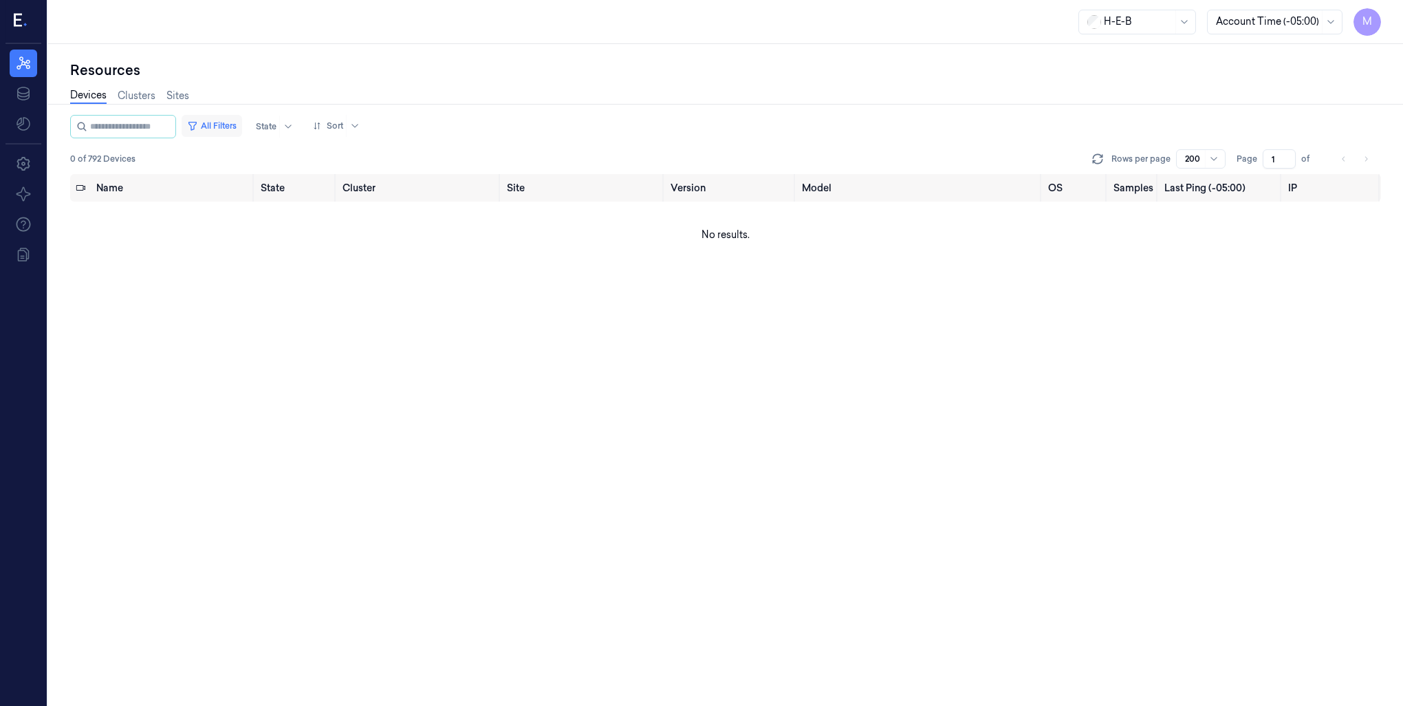
click at [221, 125] on button "All Filters" at bounding box center [212, 126] width 61 height 22
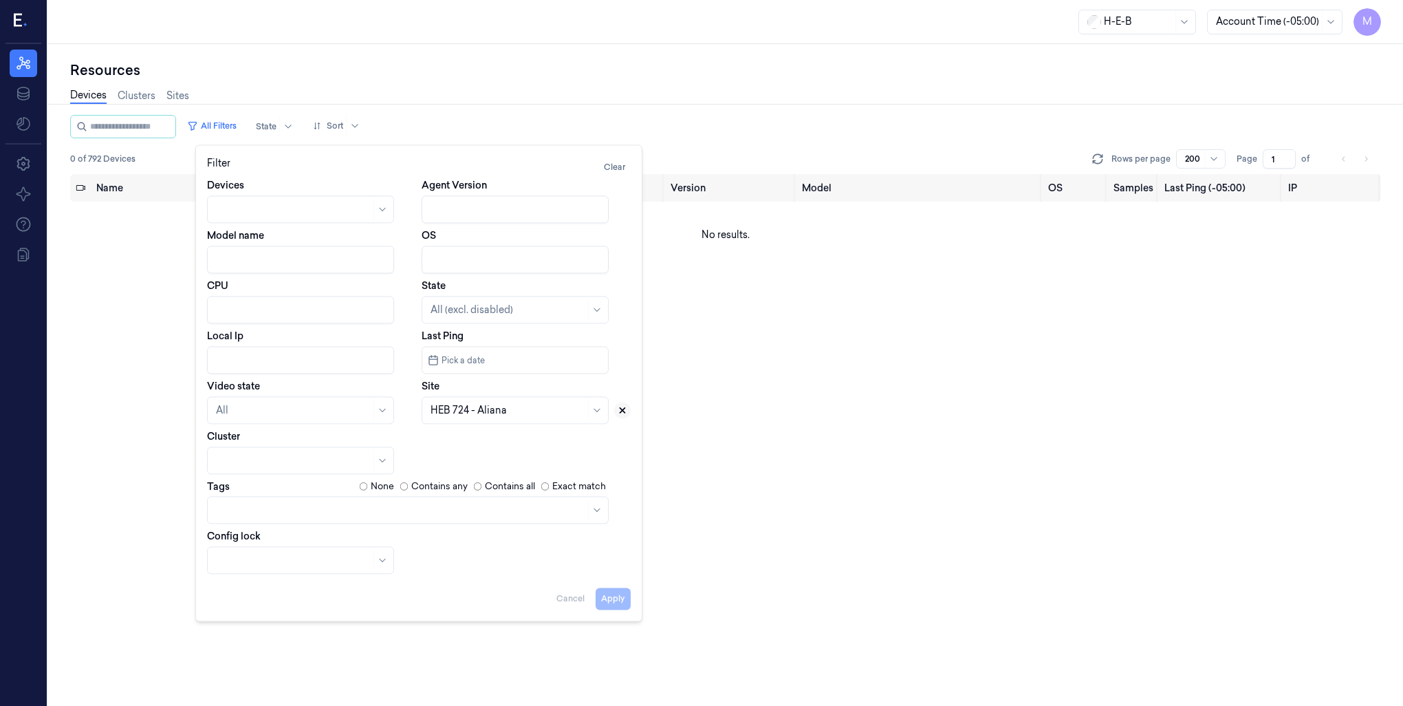
click at [625, 413] on icon at bounding box center [623, 410] width 10 height 10
click at [531, 412] on div at bounding box center [500, 410] width 138 height 14
type input "748"
click at [531, 445] on div "HEB 748 - H67 [PERSON_NAME]" at bounding box center [506, 441] width 150 height 14
click at [613, 598] on button "Apply" at bounding box center [613, 598] width 35 height 22
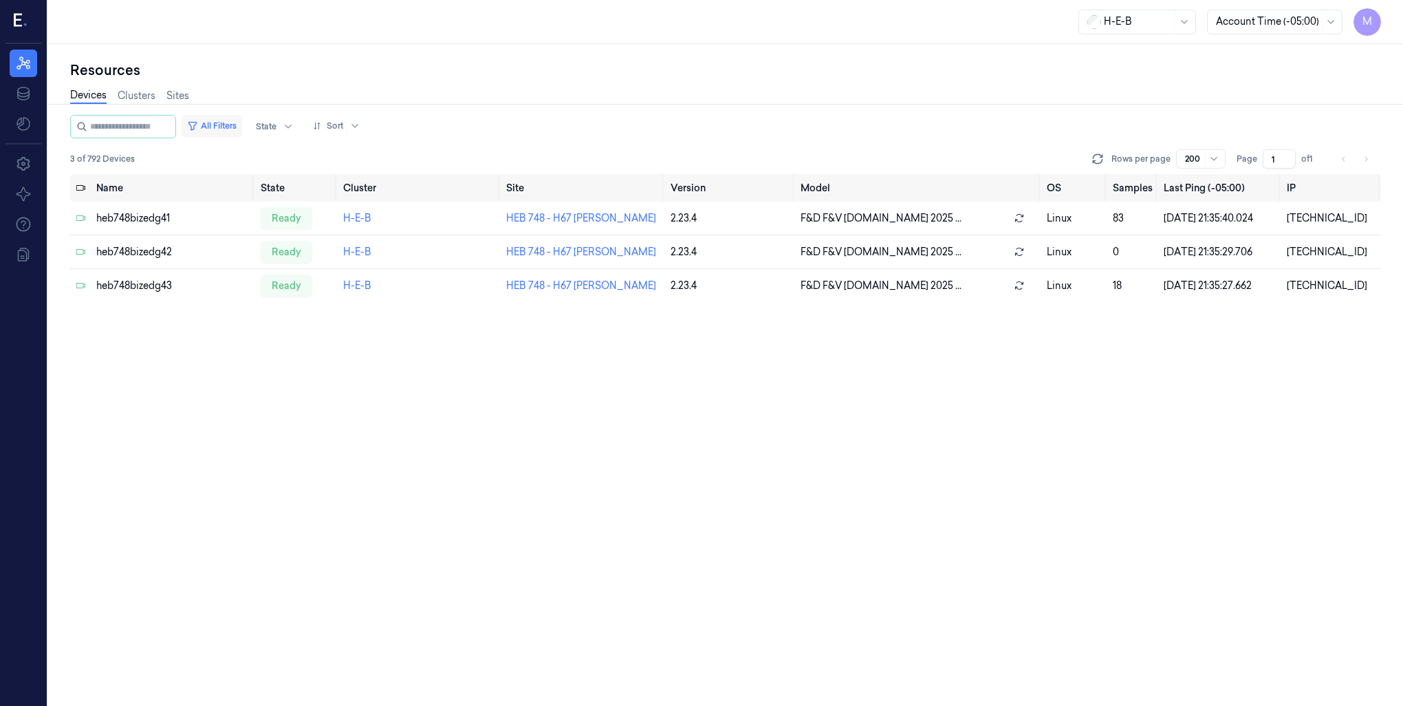
click at [236, 122] on button "All Filters" at bounding box center [212, 126] width 61 height 22
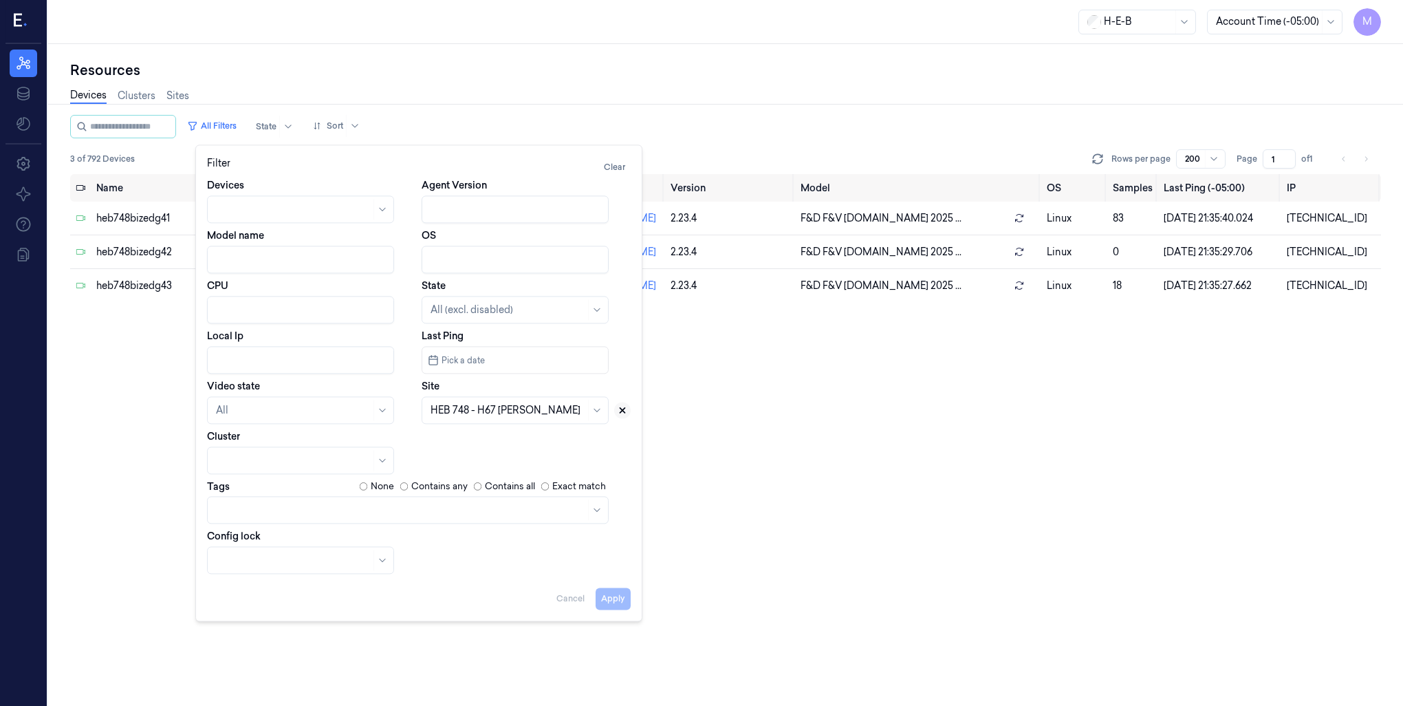
click at [620, 411] on icon at bounding box center [623, 410] width 10 height 10
click at [545, 412] on div at bounding box center [508, 410] width 155 height 14
type input "794"
click at [561, 448] on div "HEB 794 - [PERSON_NAME]" at bounding box center [515, 441] width 169 height 14
click at [611, 603] on button "Apply" at bounding box center [613, 598] width 35 height 22
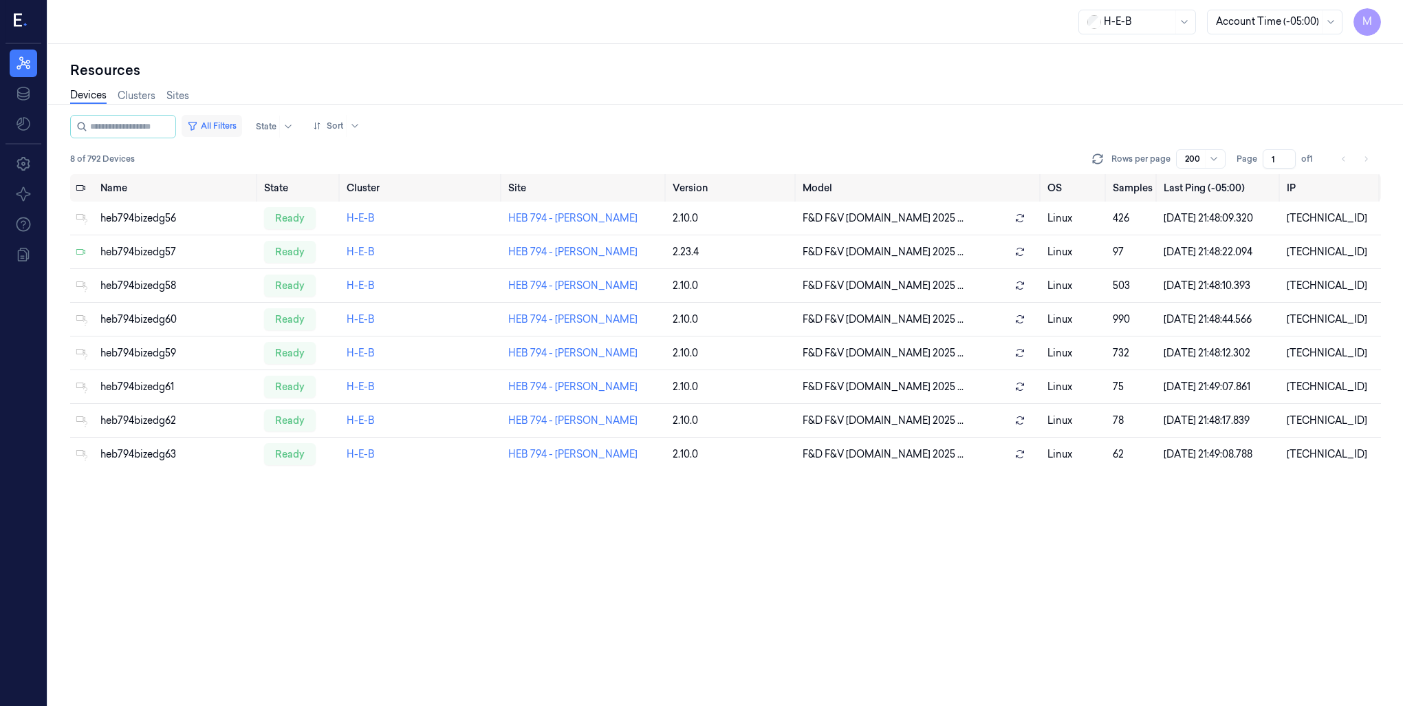
click at [240, 124] on button "All Filters" at bounding box center [212, 126] width 61 height 22
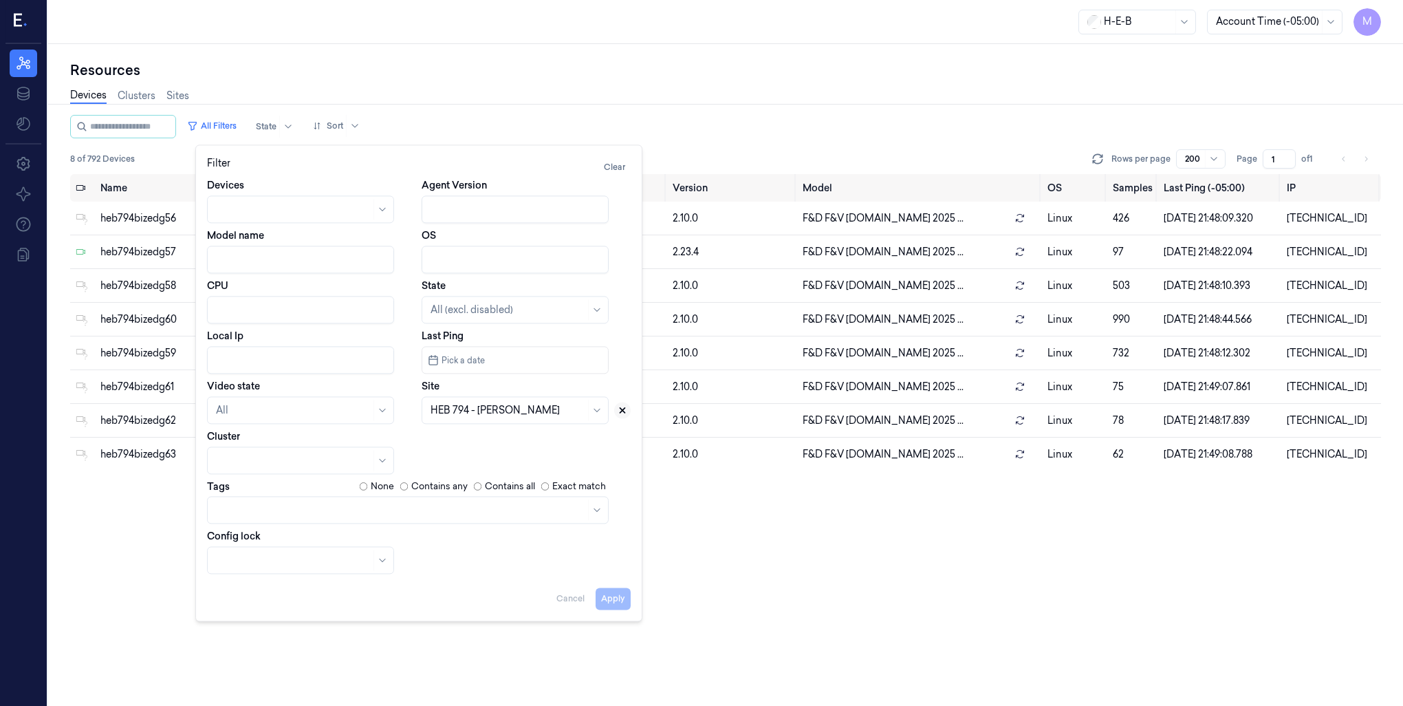
click at [630, 406] on button at bounding box center [622, 410] width 17 height 17
click at [554, 415] on div at bounding box center [508, 410] width 155 height 14
type input "39"
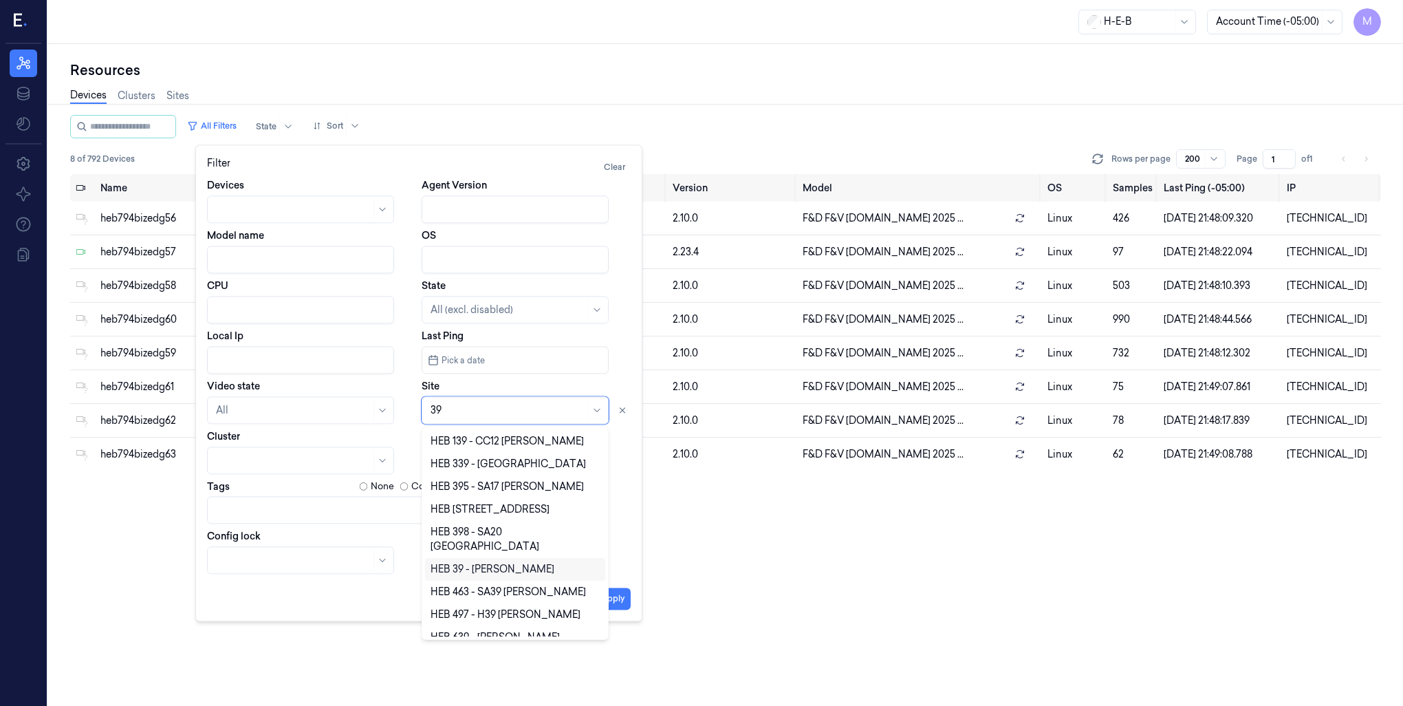
click at [473, 562] on div "HEB 39 - [PERSON_NAME]" at bounding box center [493, 569] width 124 height 14
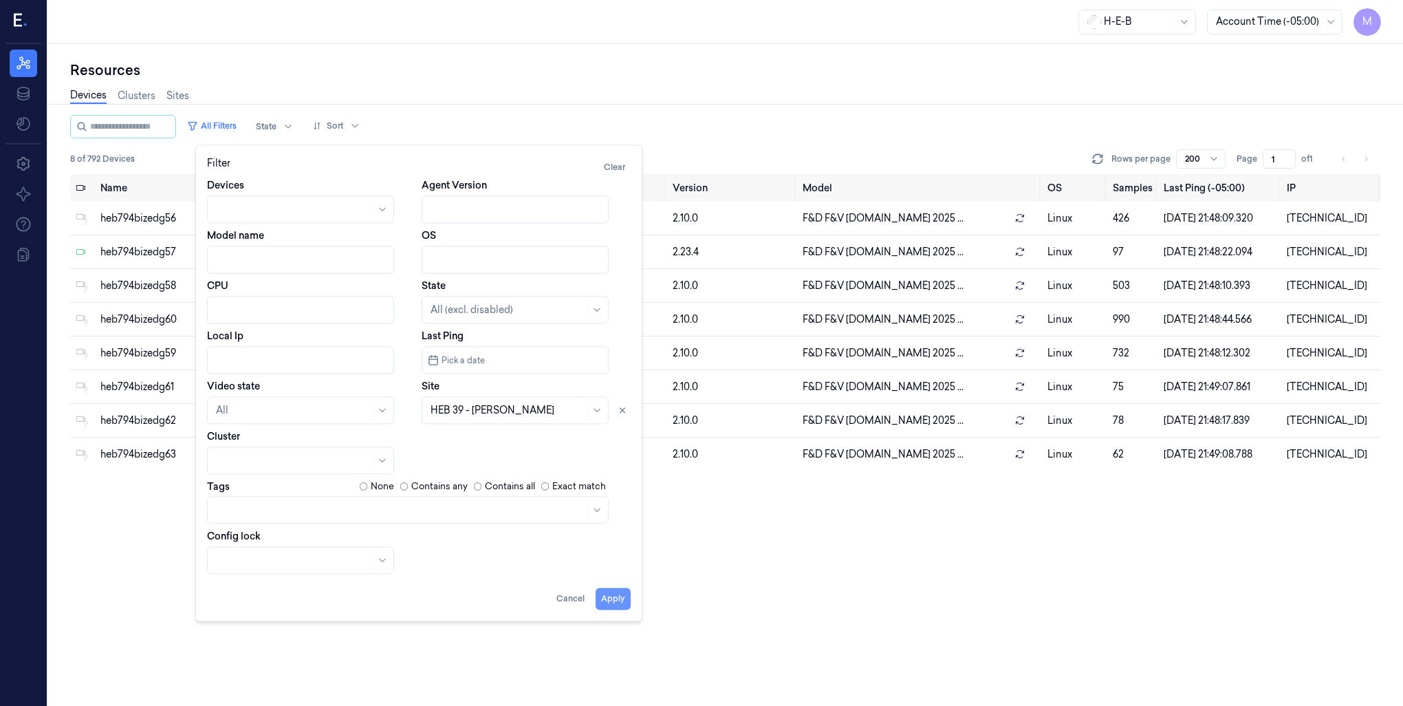
click at [611, 598] on button "Apply" at bounding box center [613, 598] width 35 height 22
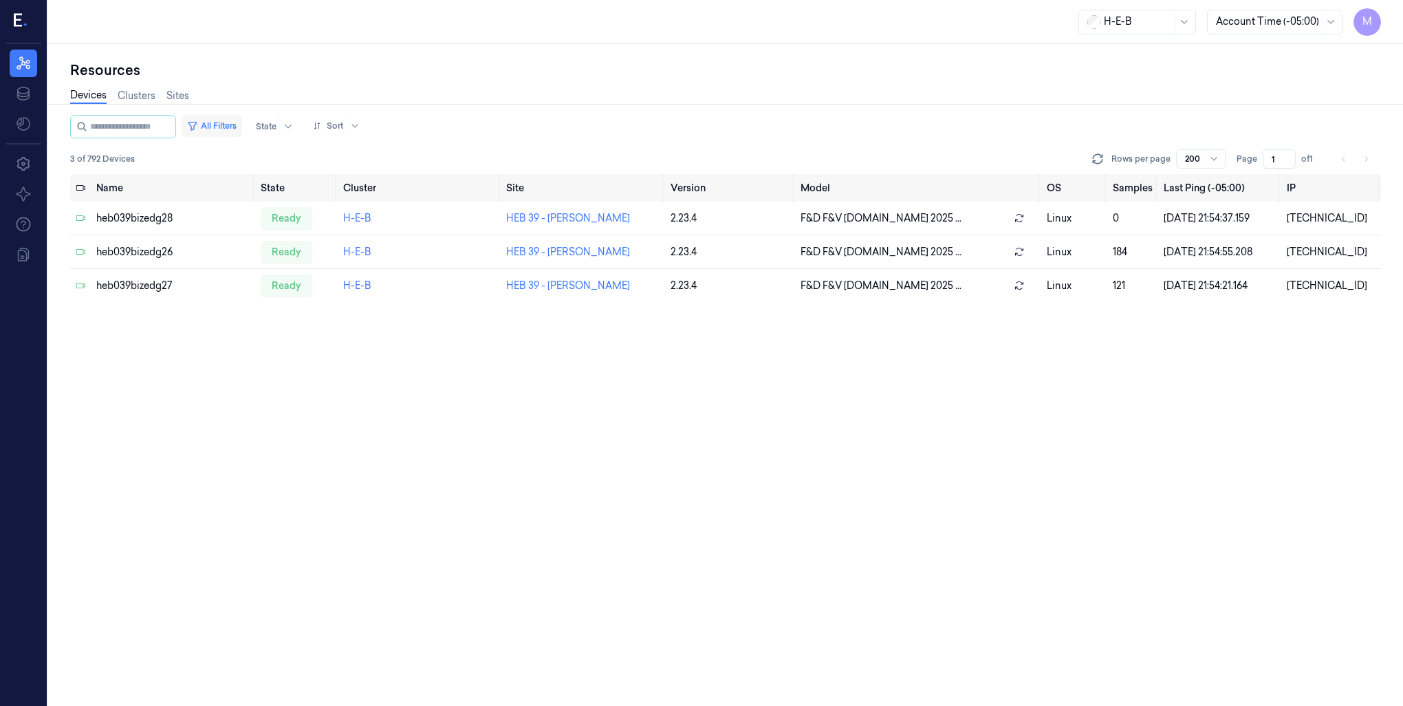
click at [221, 125] on button "All Filters" at bounding box center [212, 126] width 61 height 22
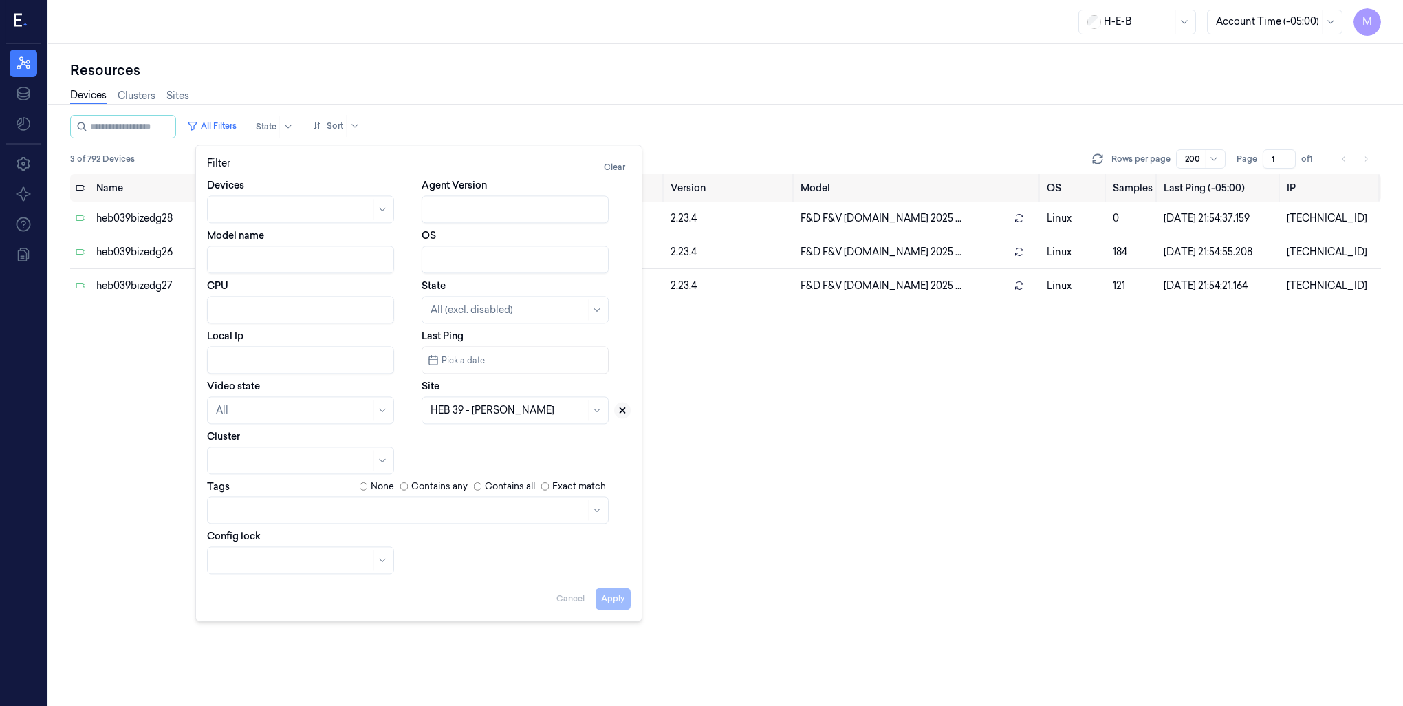
click at [626, 411] on icon at bounding box center [623, 410] width 10 height 10
click at [502, 403] on div at bounding box center [508, 410] width 155 height 14
type input "292"
click at [533, 442] on div "HEB 292 - [GEOGRAPHIC_DATA]" at bounding box center [515, 441] width 169 height 14
click at [625, 587] on div "Apply Cancel" at bounding box center [419, 592] width 424 height 33
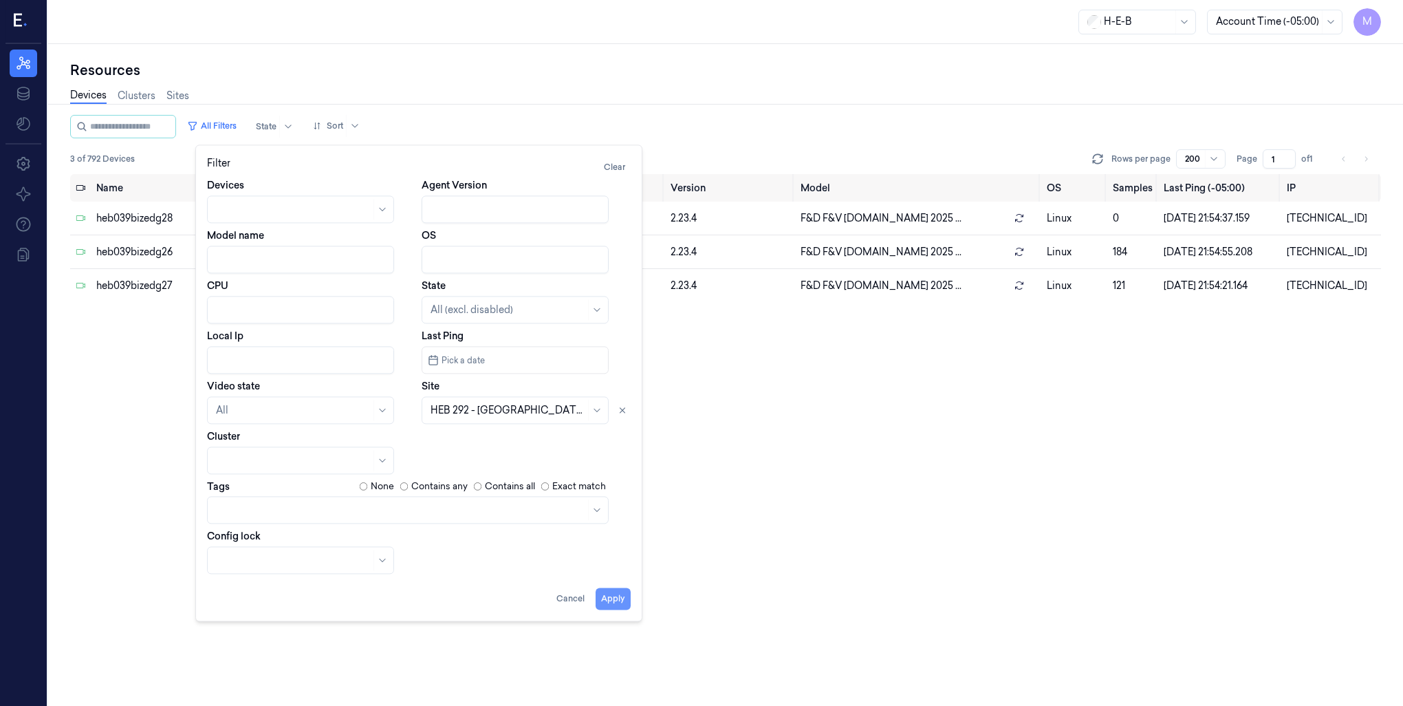
click at [623, 603] on button "Apply" at bounding box center [613, 598] width 35 height 22
